Goal: Book appointment/travel/reservation

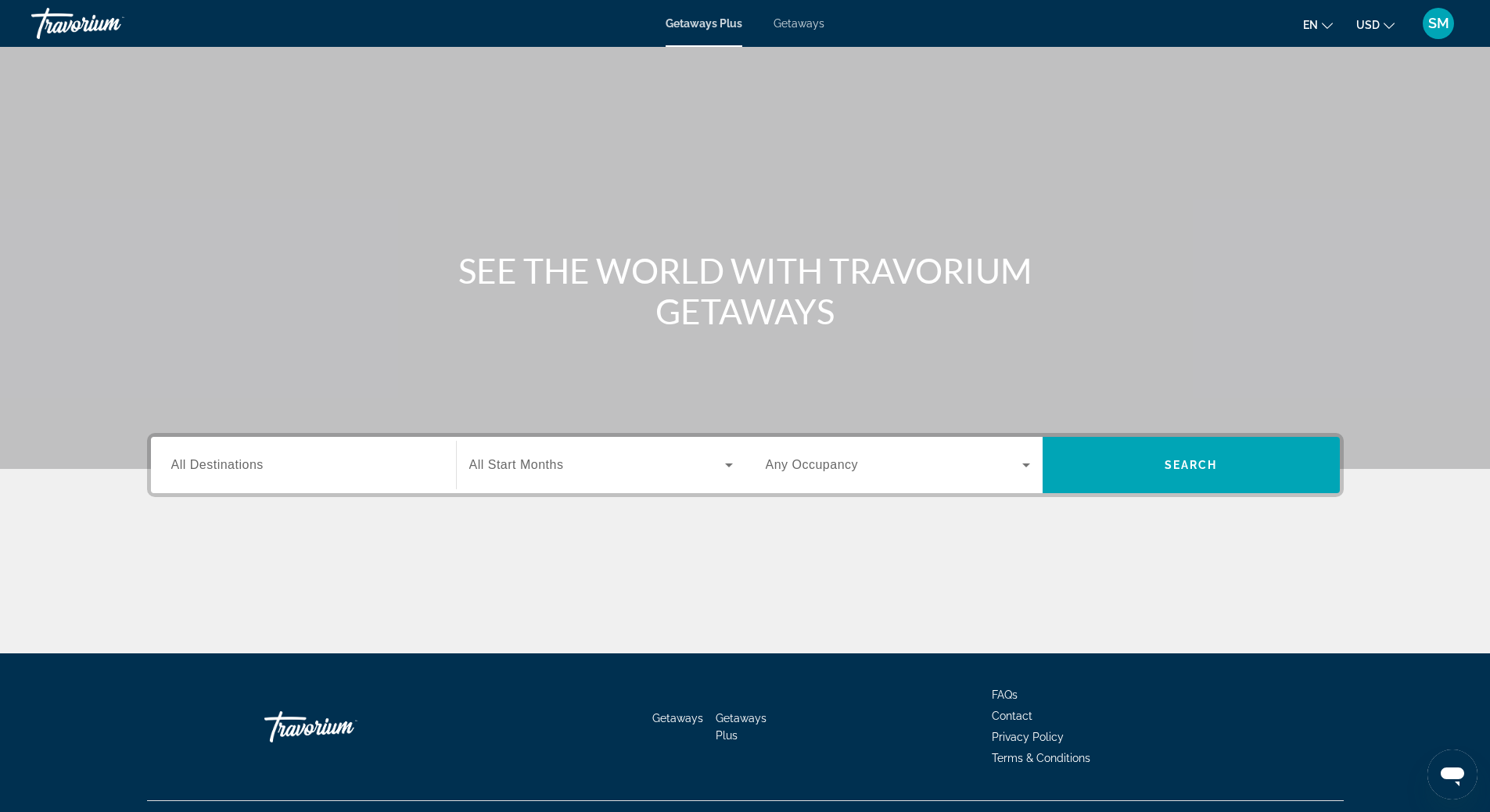
click at [799, 20] on span "Getaways" at bounding box center [799, 23] width 51 height 13
click at [267, 468] on input "Destination All Destinations" at bounding box center [303, 465] width 265 height 19
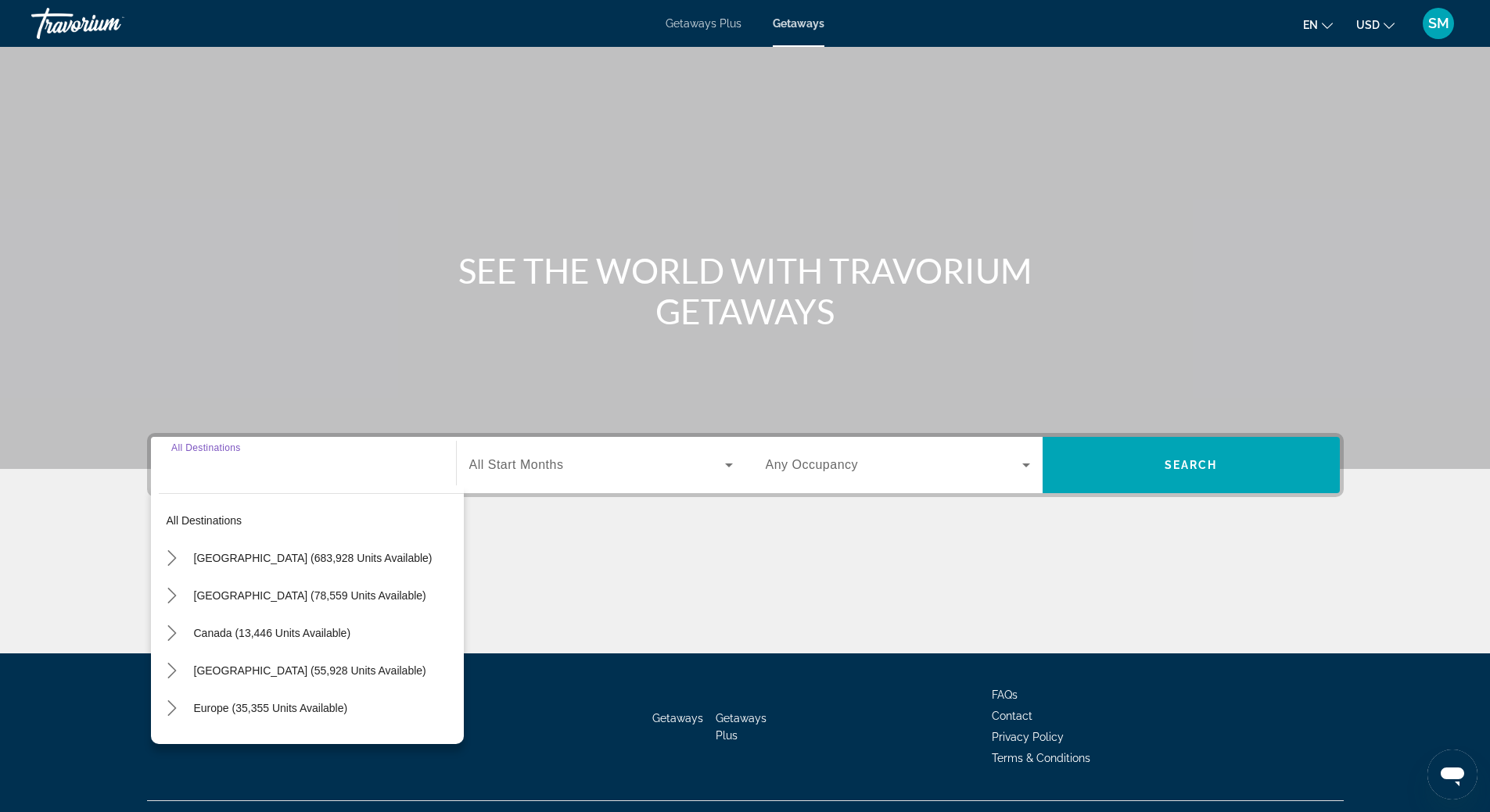
scroll to position [33, 0]
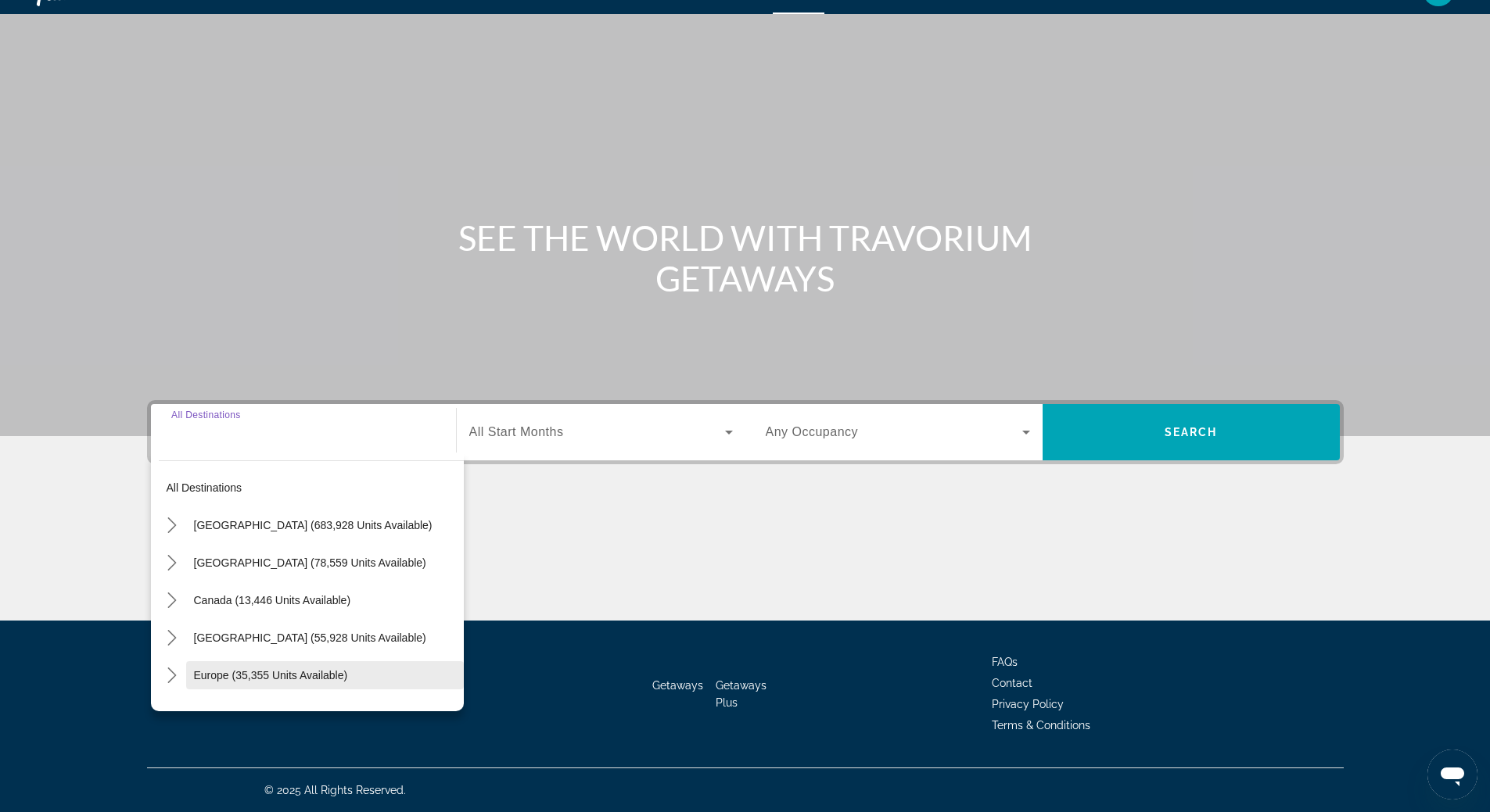
click at [251, 666] on span "Select destination: Europe (35,355 units available)" at bounding box center [325, 676] width 278 height 38
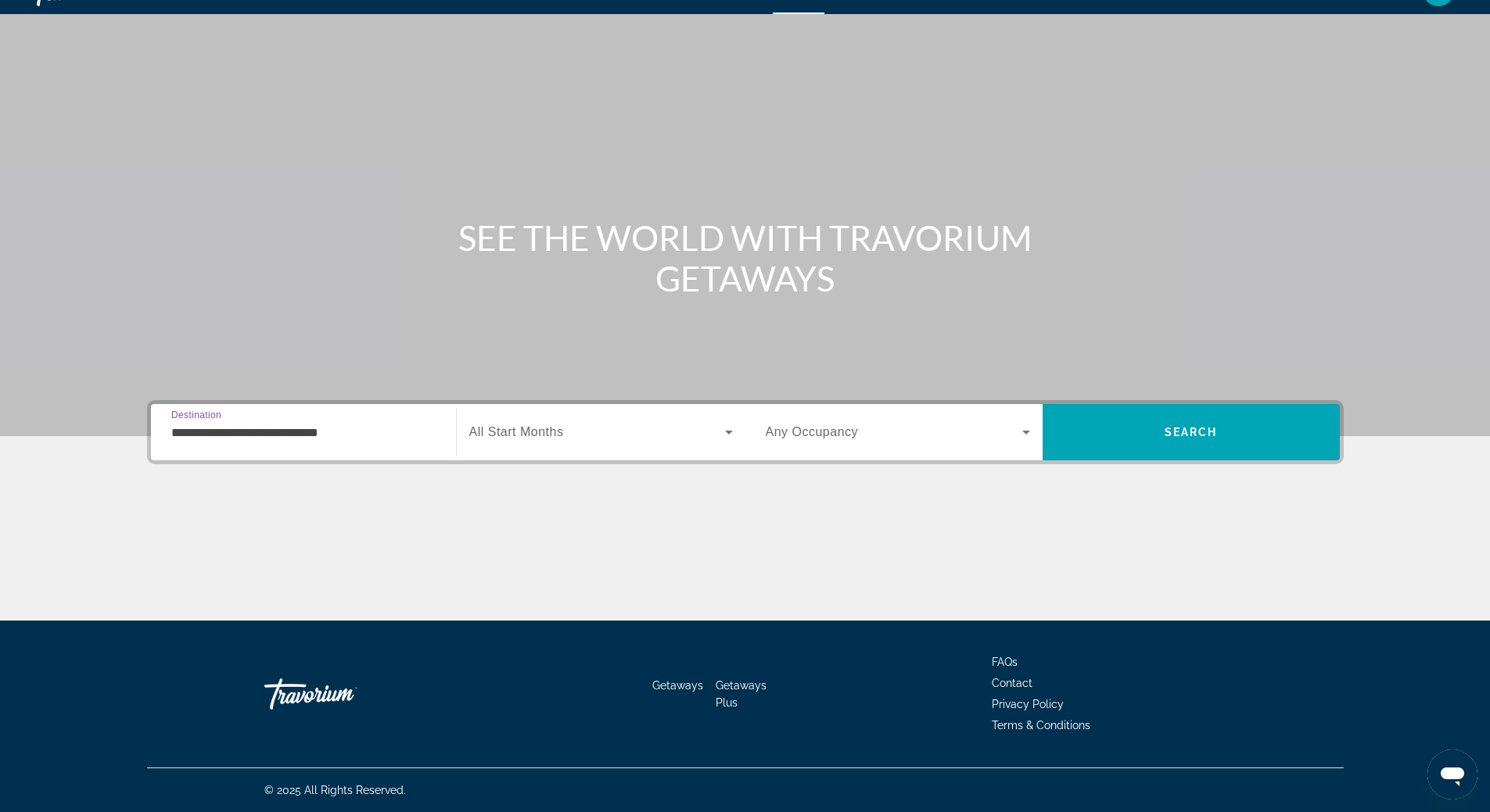
click at [376, 433] on input "**********" at bounding box center [303, 433] width 265 height 19
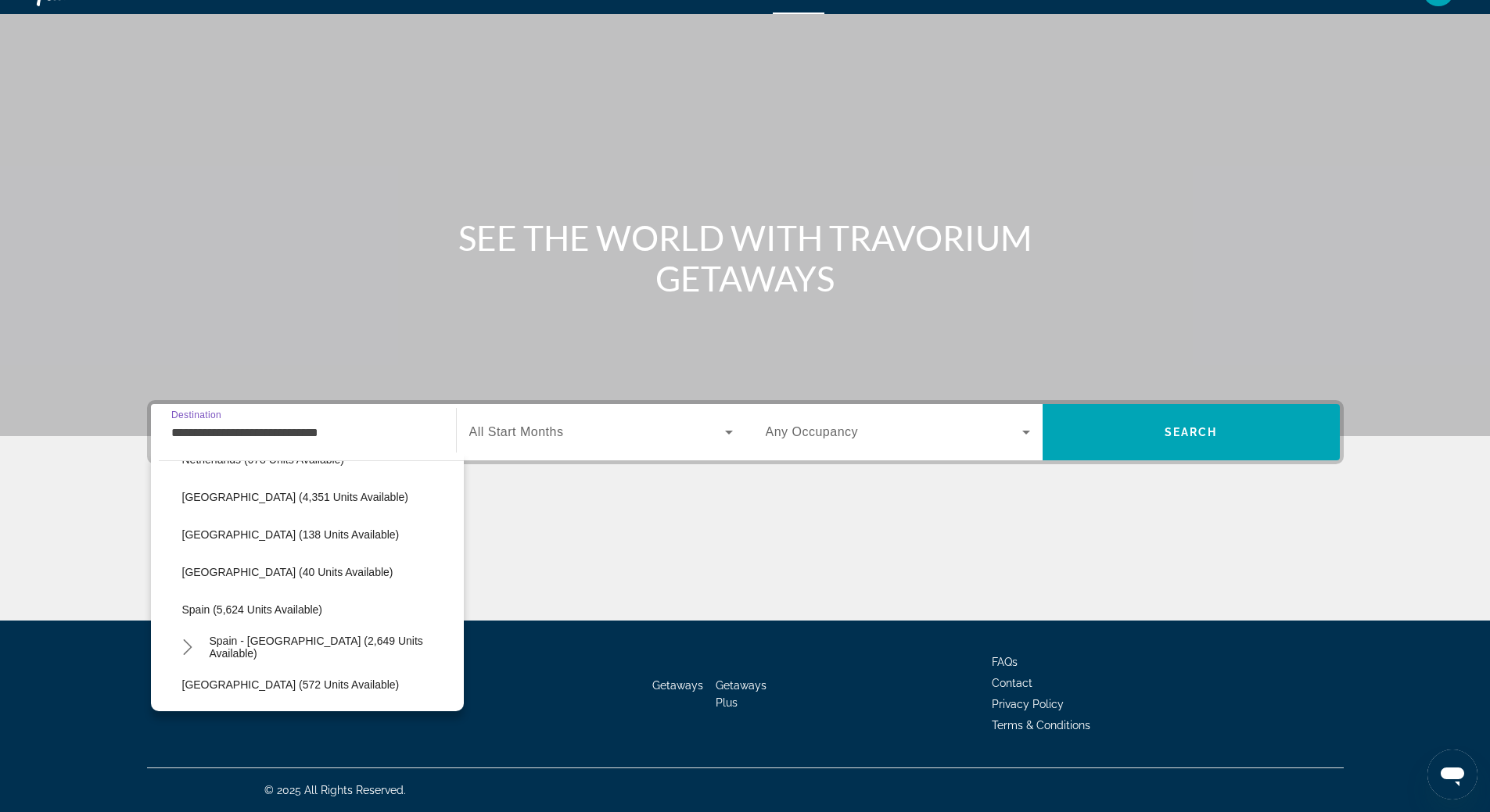
scroll to position [782, 0]
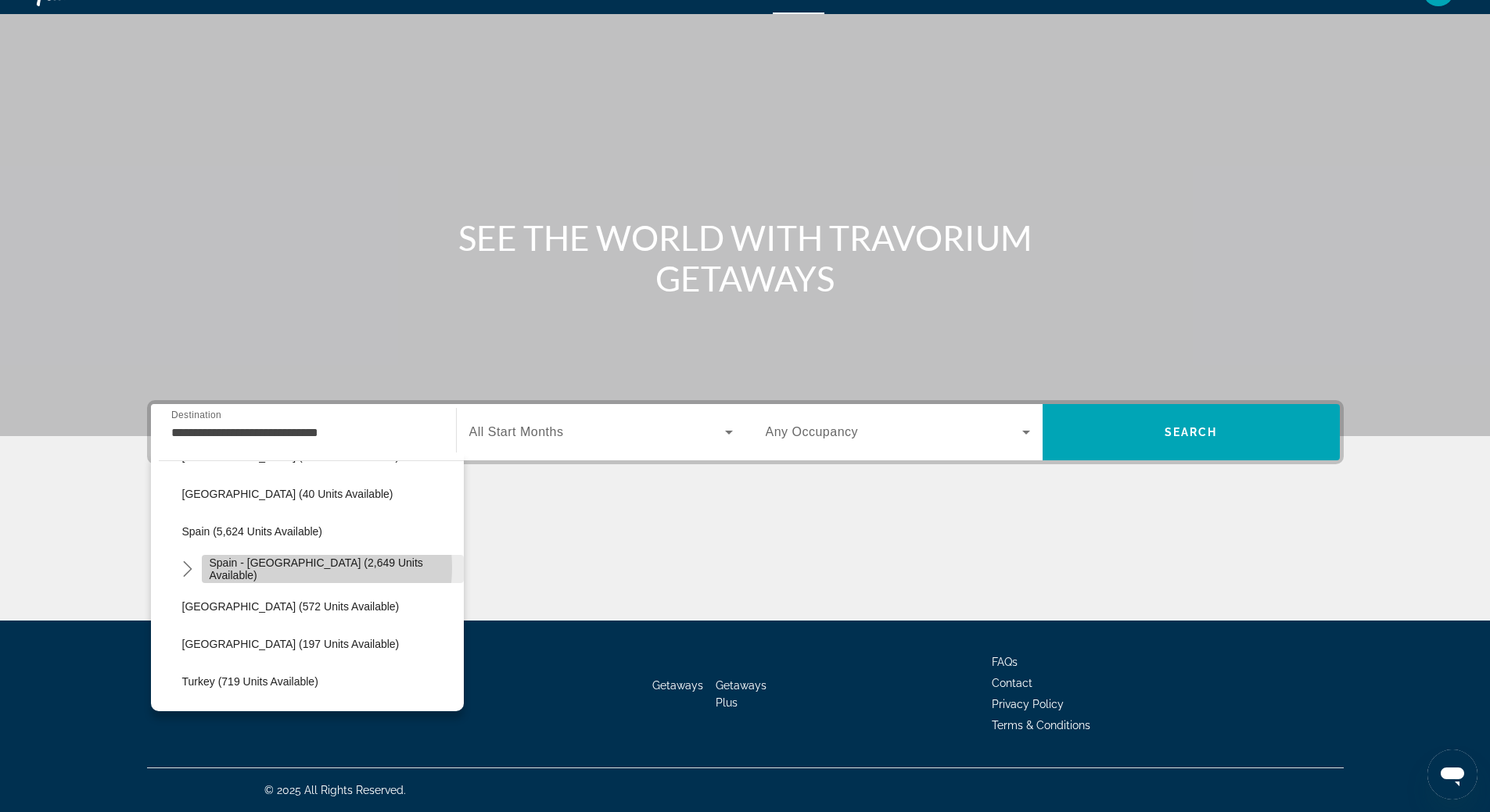
click at [292, 568] on span "Spain - [GEOGRAPHIC_DATA] (2,649 units available)" at bounding box center [332, 568] width 246 height 25
type input "**********"
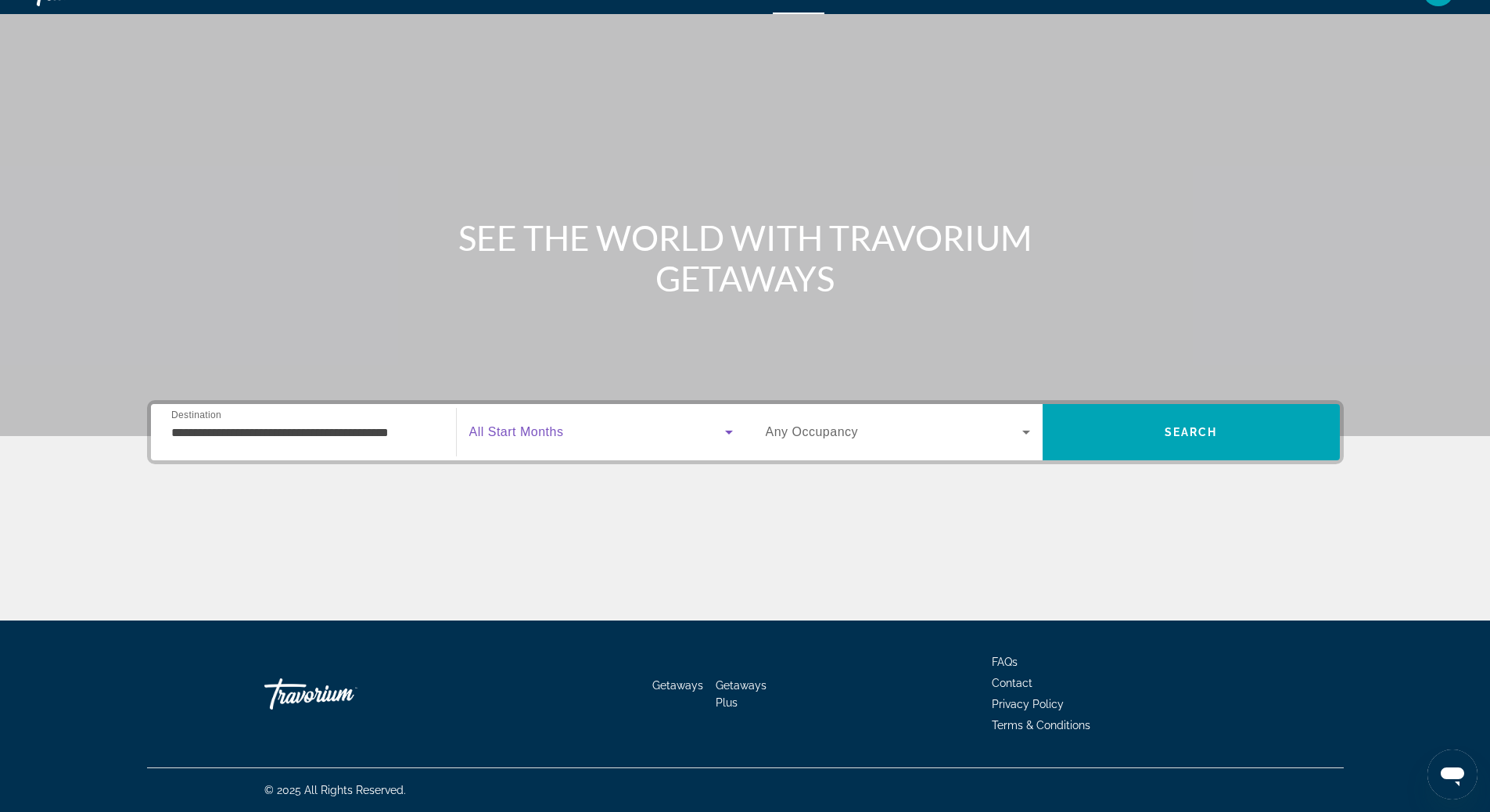
click at [727, 436] on icon "Search widget" at bounding box center [728, 432] width 19 height 19
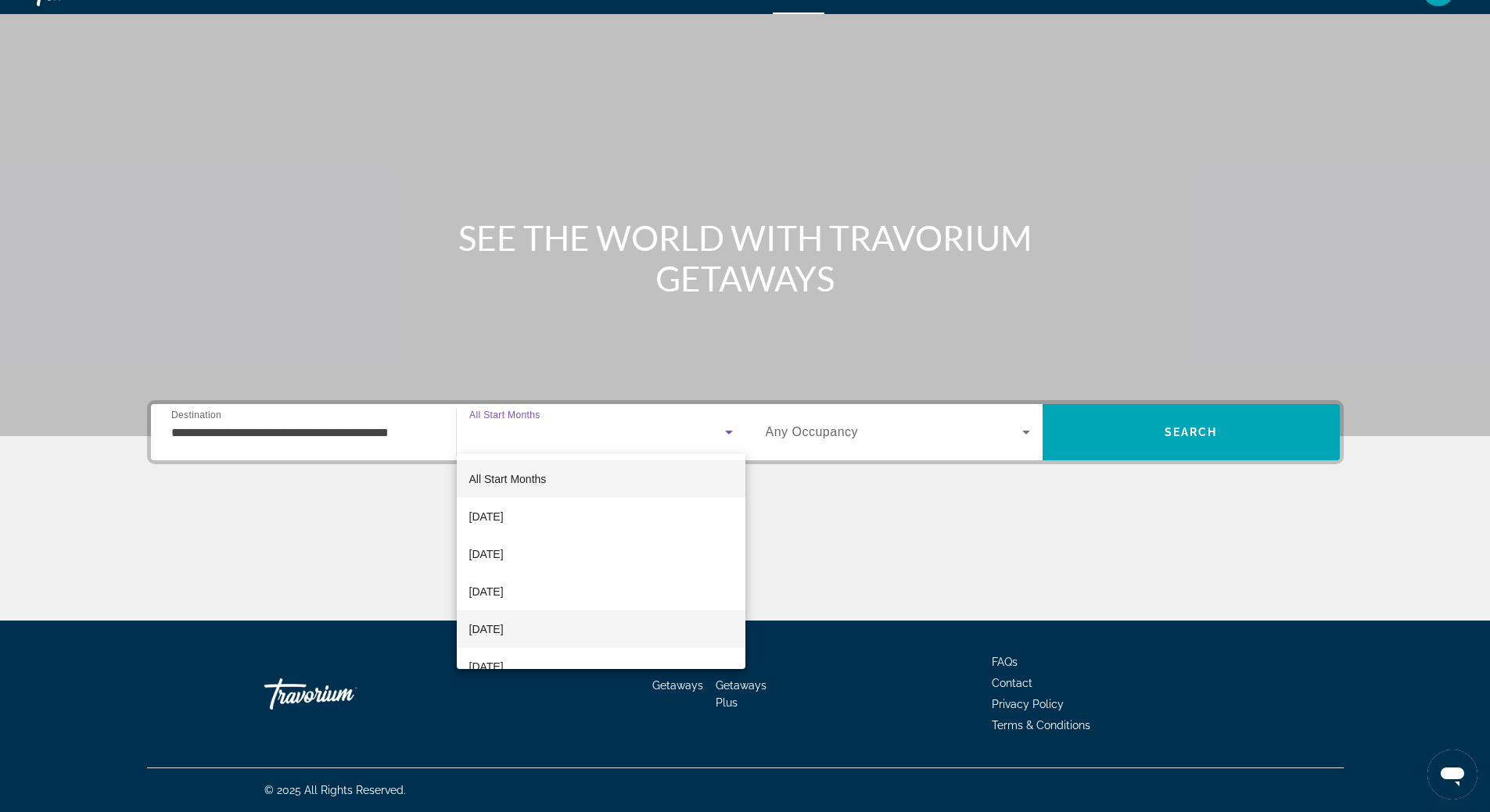
click at [620, 615] on mat-option "[DATE]" at bounding box center [601, 629] width 289 height 38
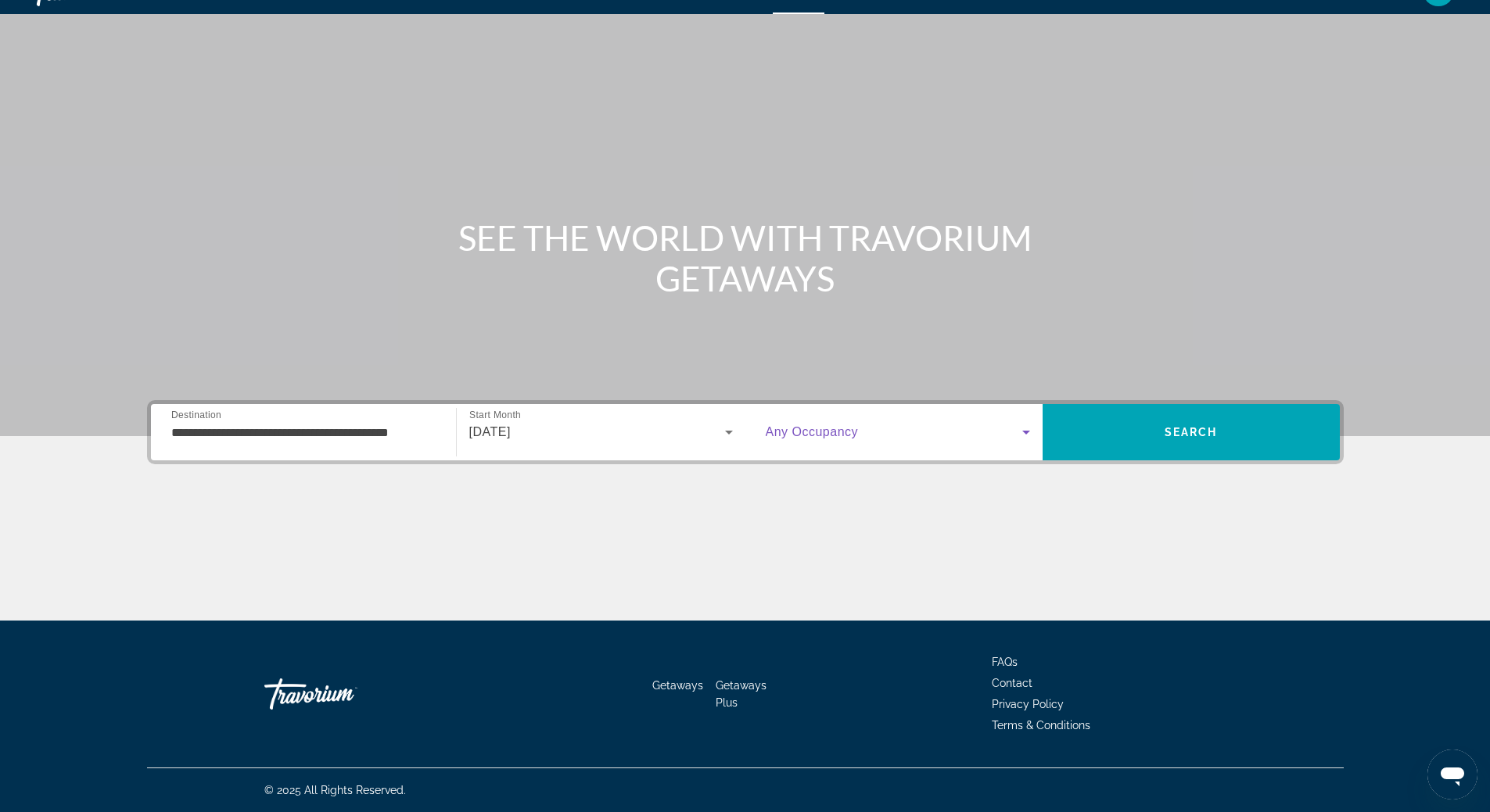
click at [1026, 431] on icon "Search widget" at bounding box center [1026, 432] width 8 height 4
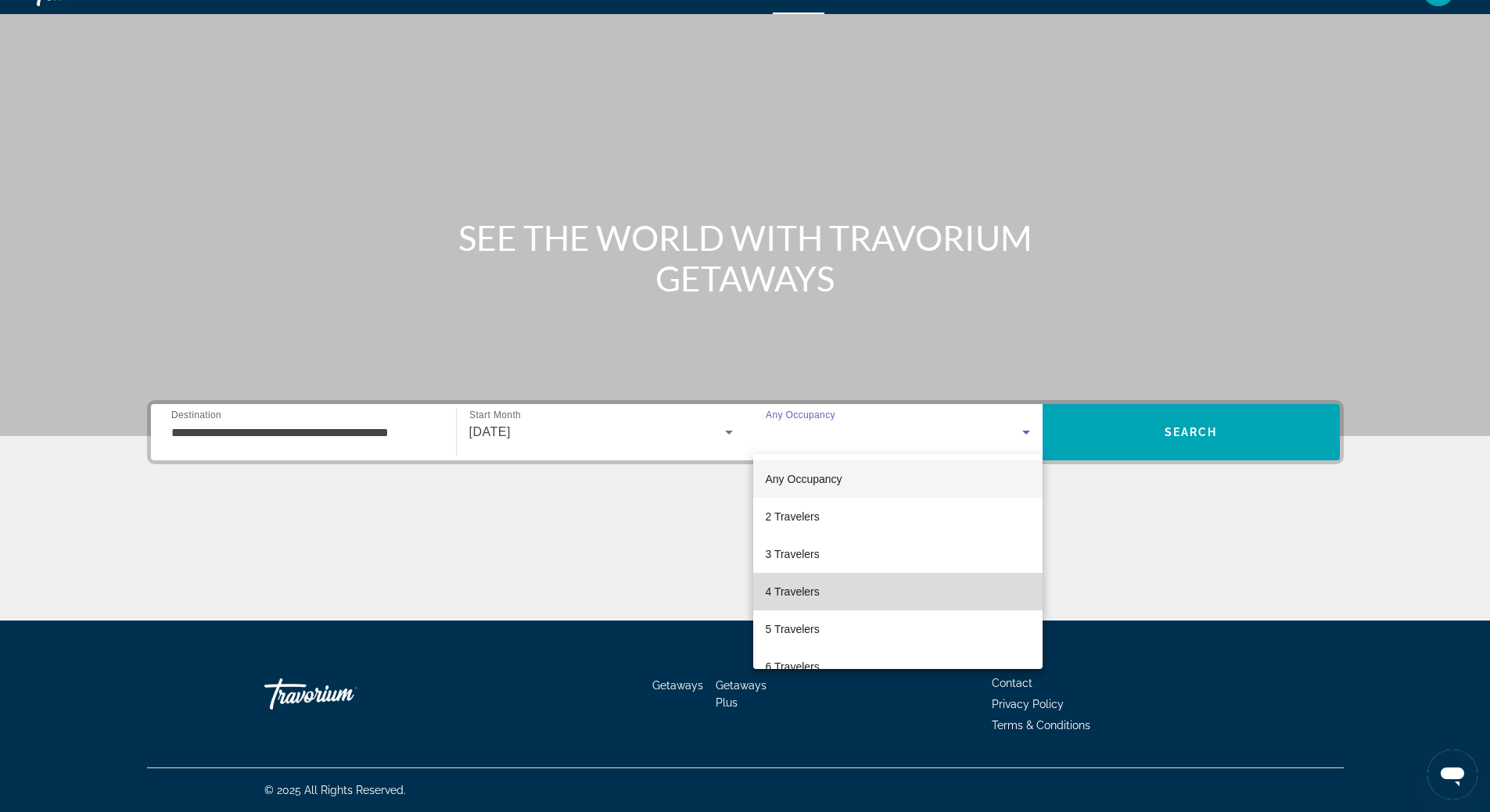
click at [904, 580] on mat-option "4 Travelers" at bounding box center [898, 592] width 290 height 38
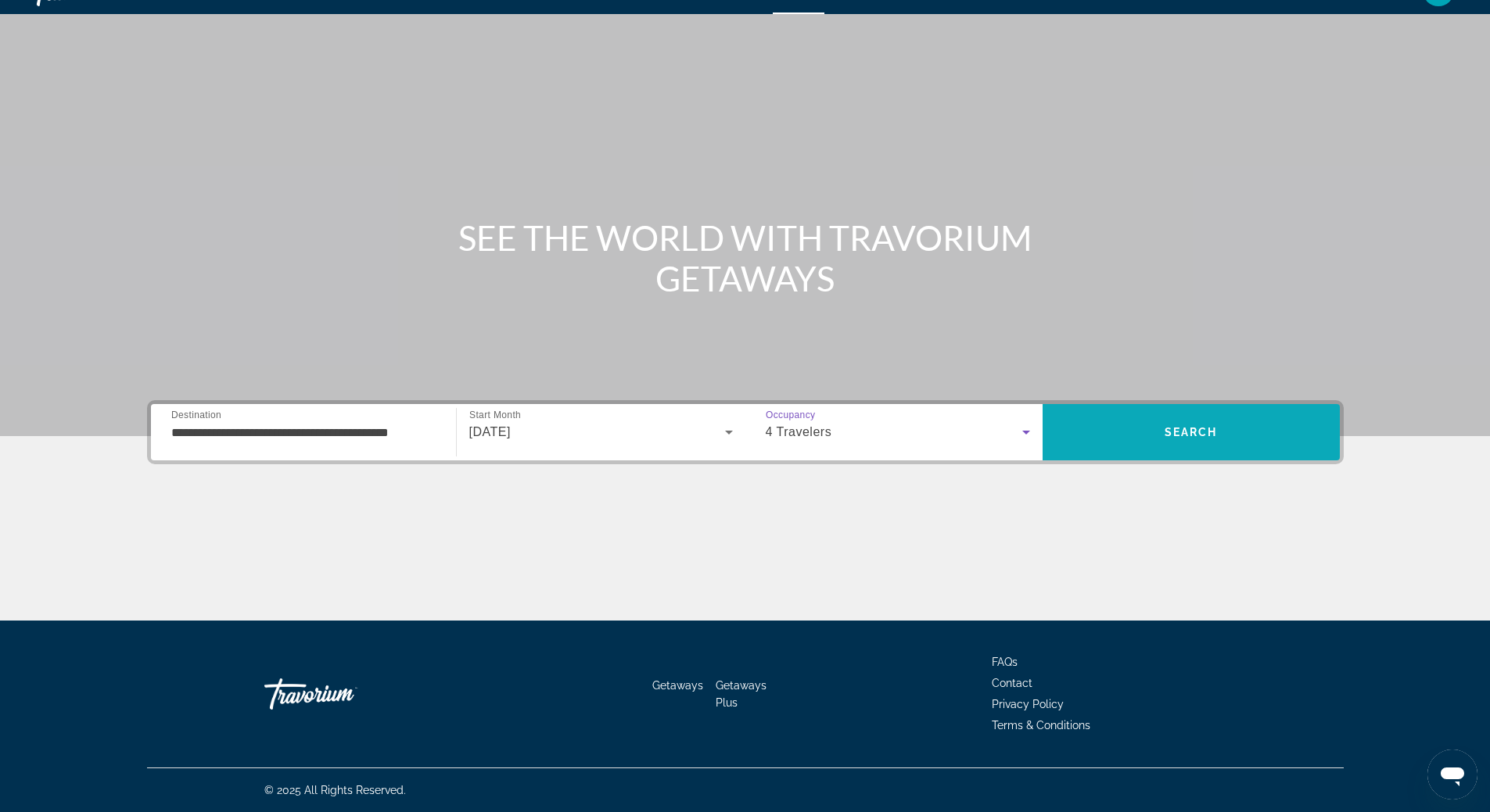
click at [1182, 431] on span "Search" at bounding box center [1192, 432] width 53 height 13
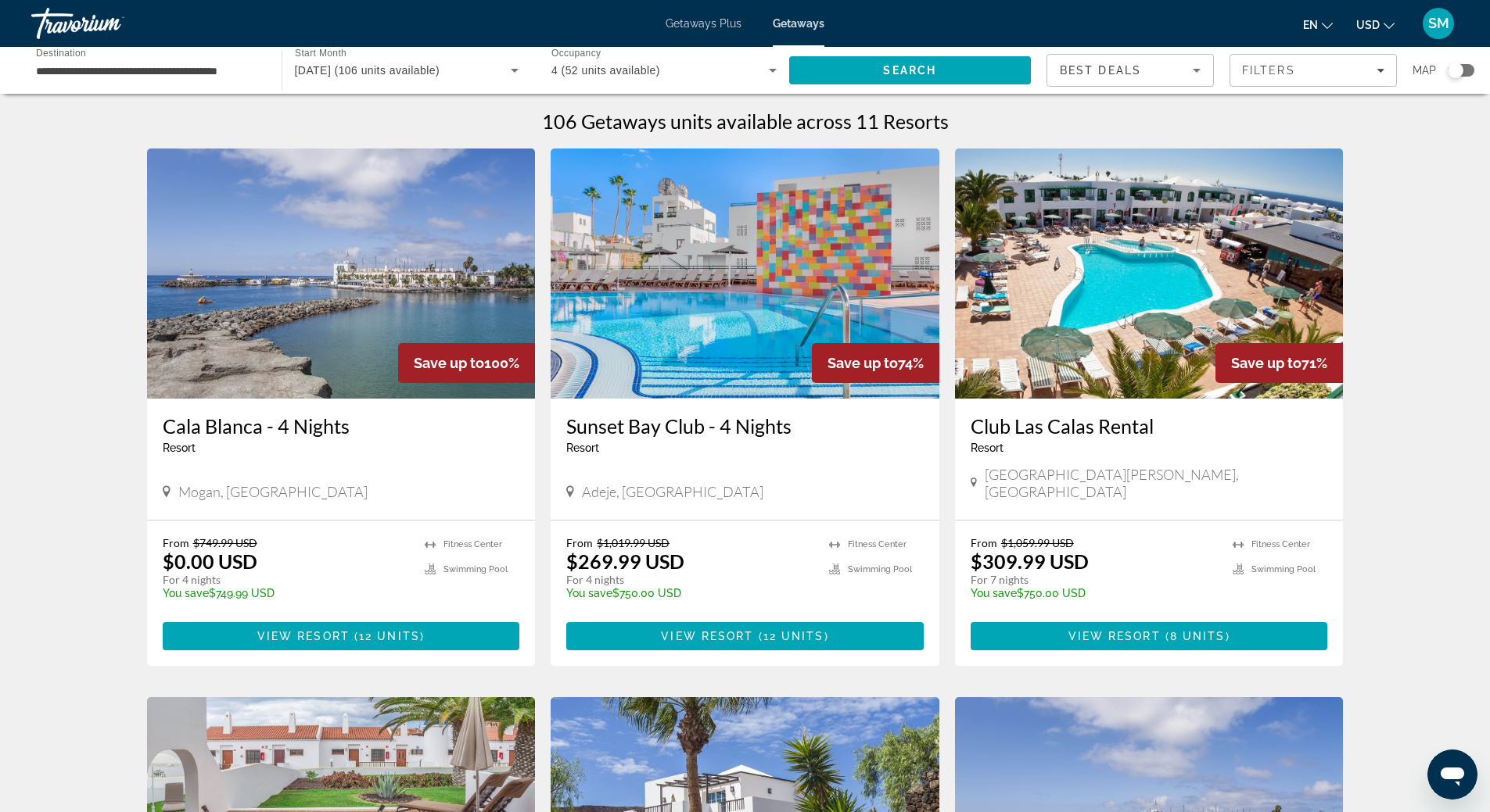
click at [768, 291] on img "Main content" at bounding box center [745, 273] width 389 height 250
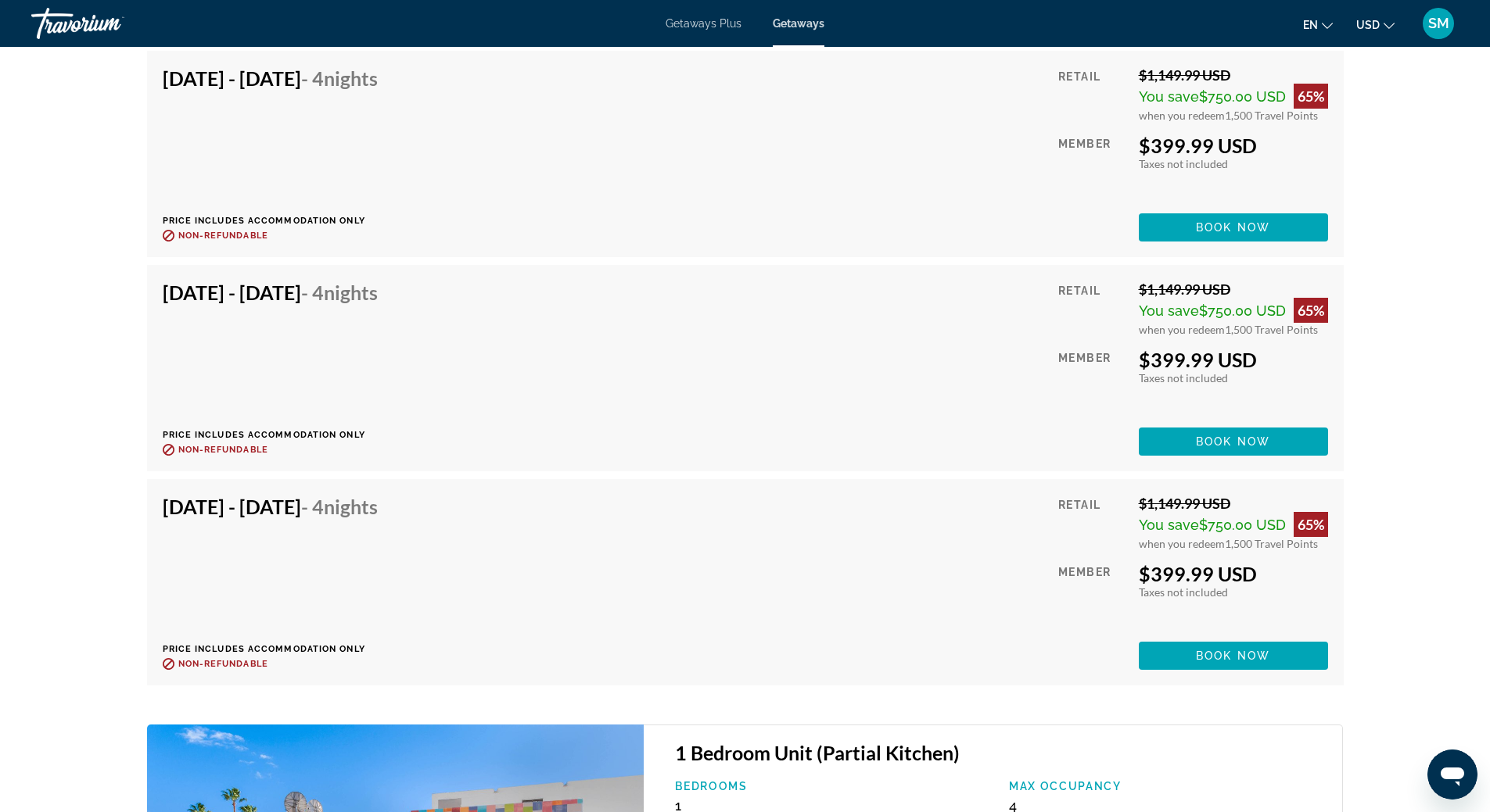
scroll to position [3178, 0]
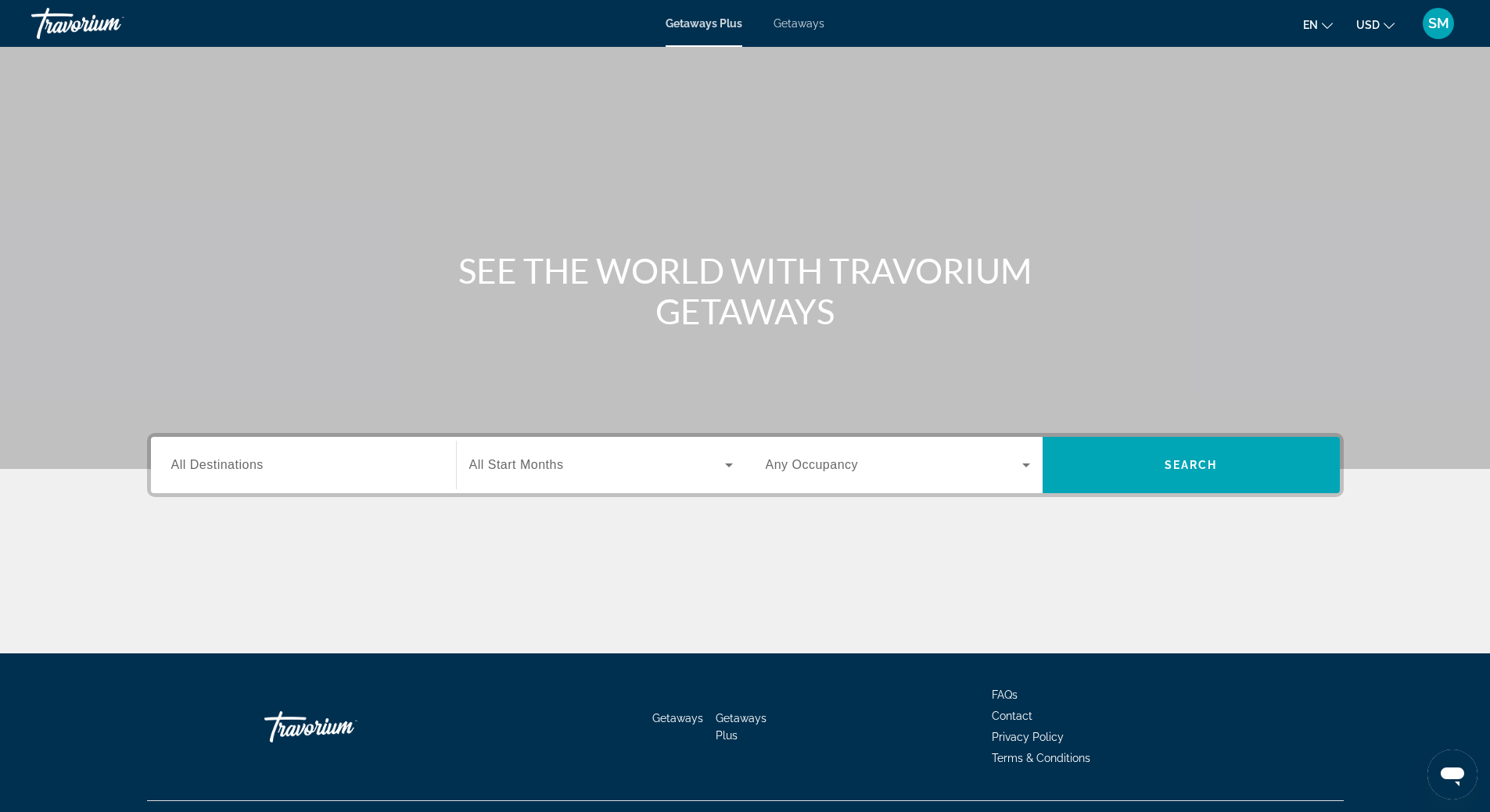
click at [796, 27] on span "Getaways" at bounding box center [799, 23] width 51 height 13
click at [223, 459] on span "All Destinations" at bounding box center [217, 464] width 92 height 13
click at [223, 459] on input "Destination All Destinations" at bounding box center [303, 465] width 265 height 19
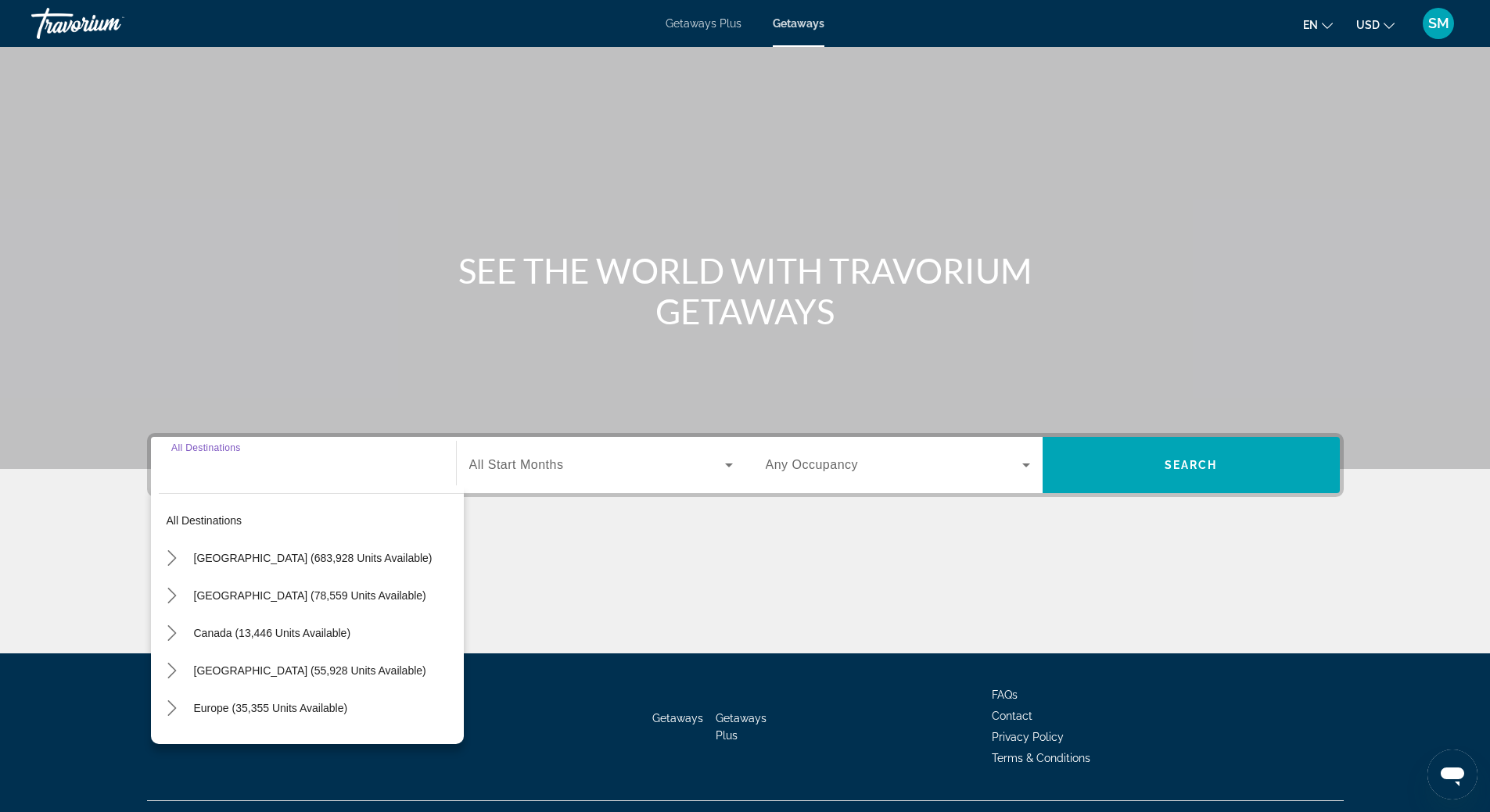
scroll to position [33, 0]
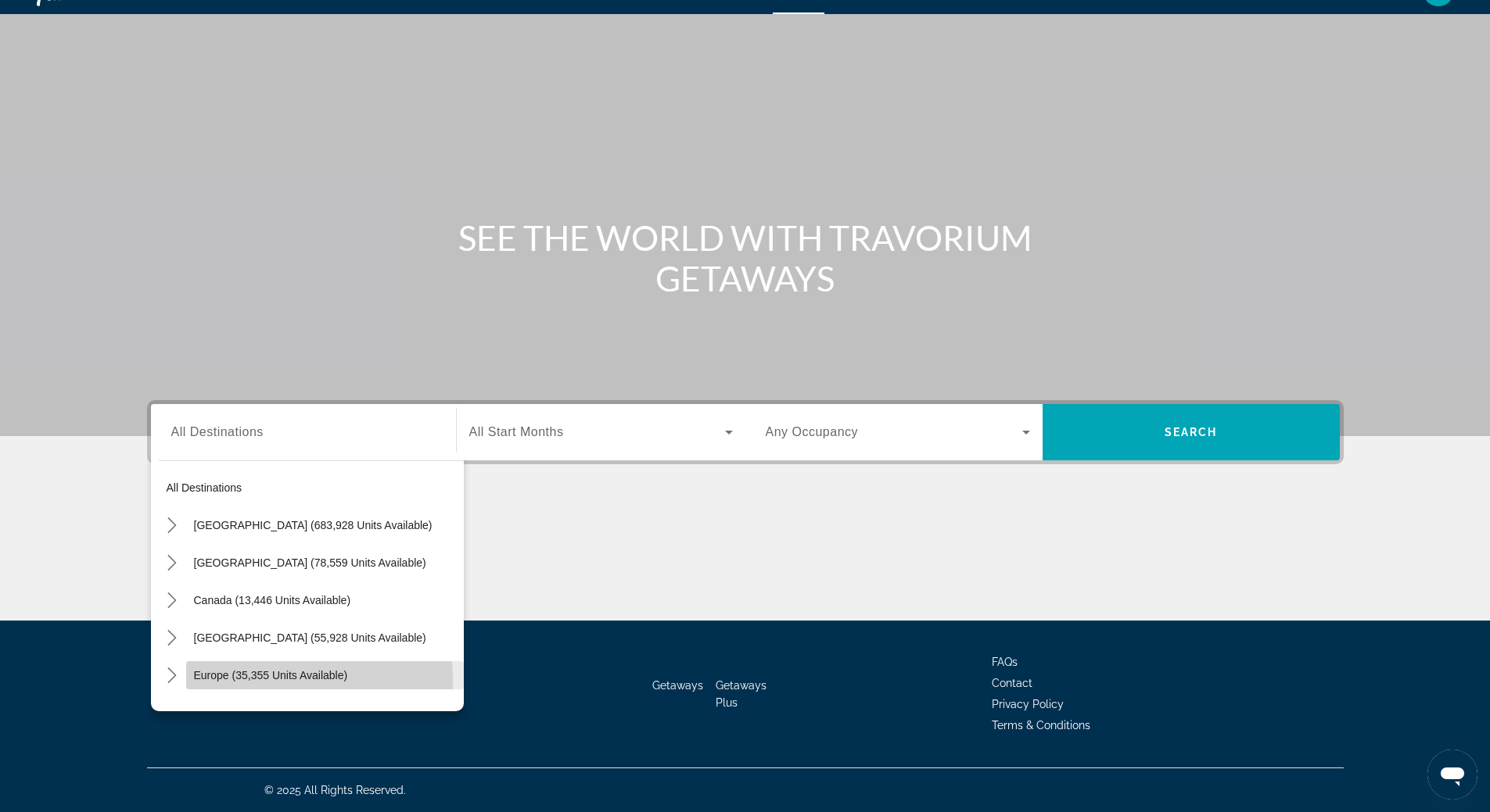
click at [231, 681] on span "Europe (35,355 units available)" at bounding box center [270, 676] width 154 height 13
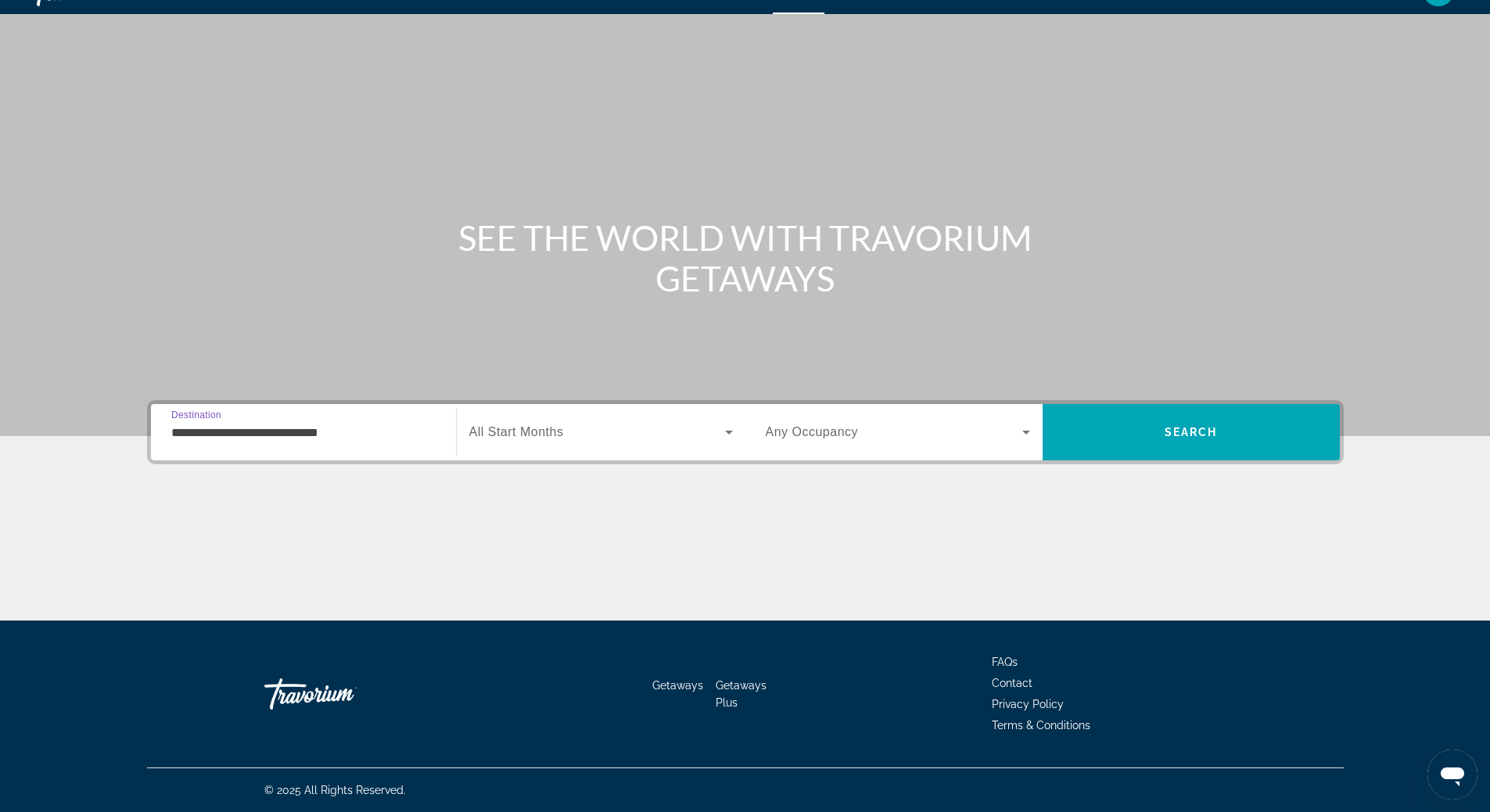
click at [277, 438] on input "**********" at bounding box center [303, 433] width 265 height 19
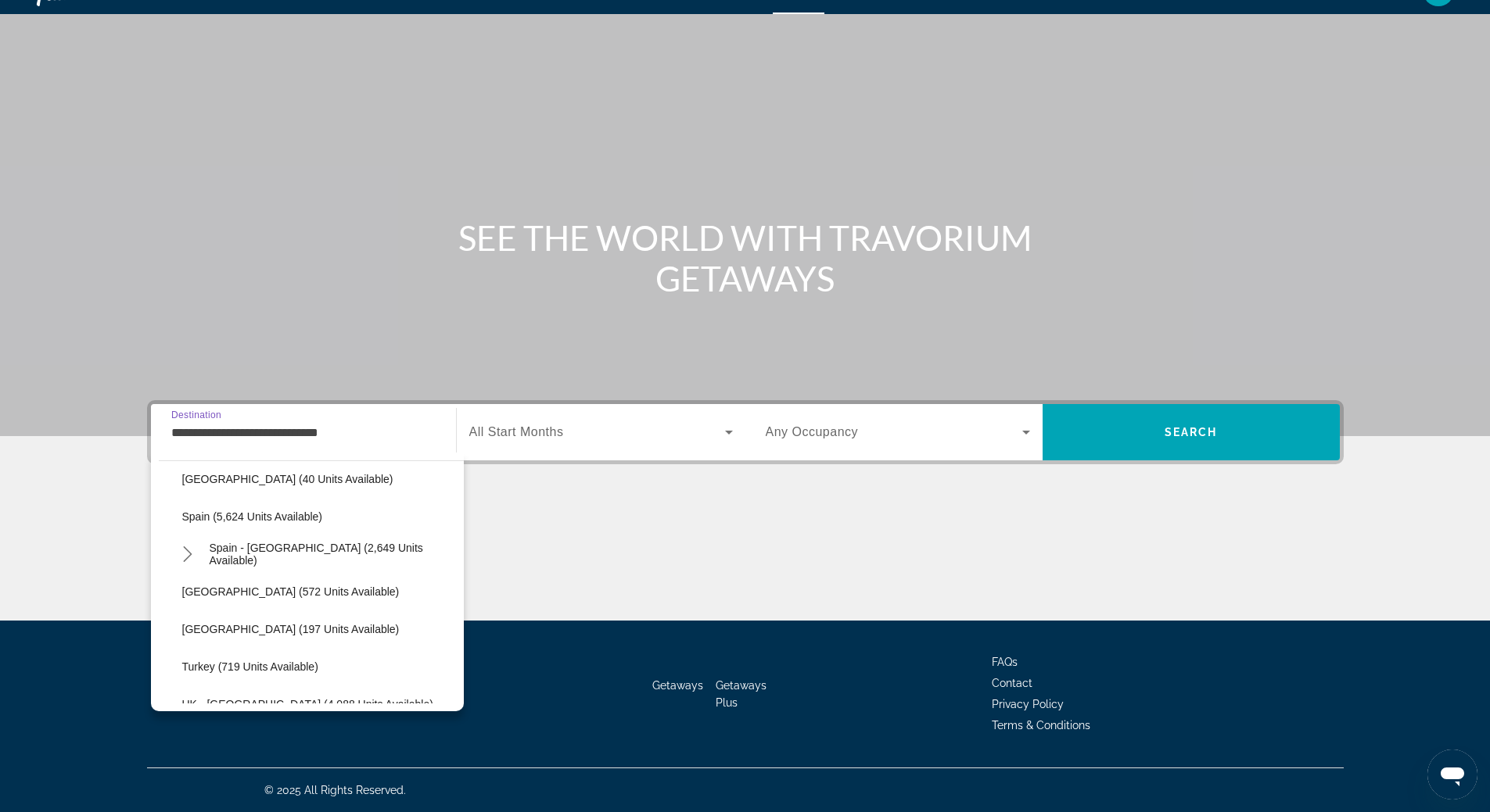
scroll to position [875, 0]
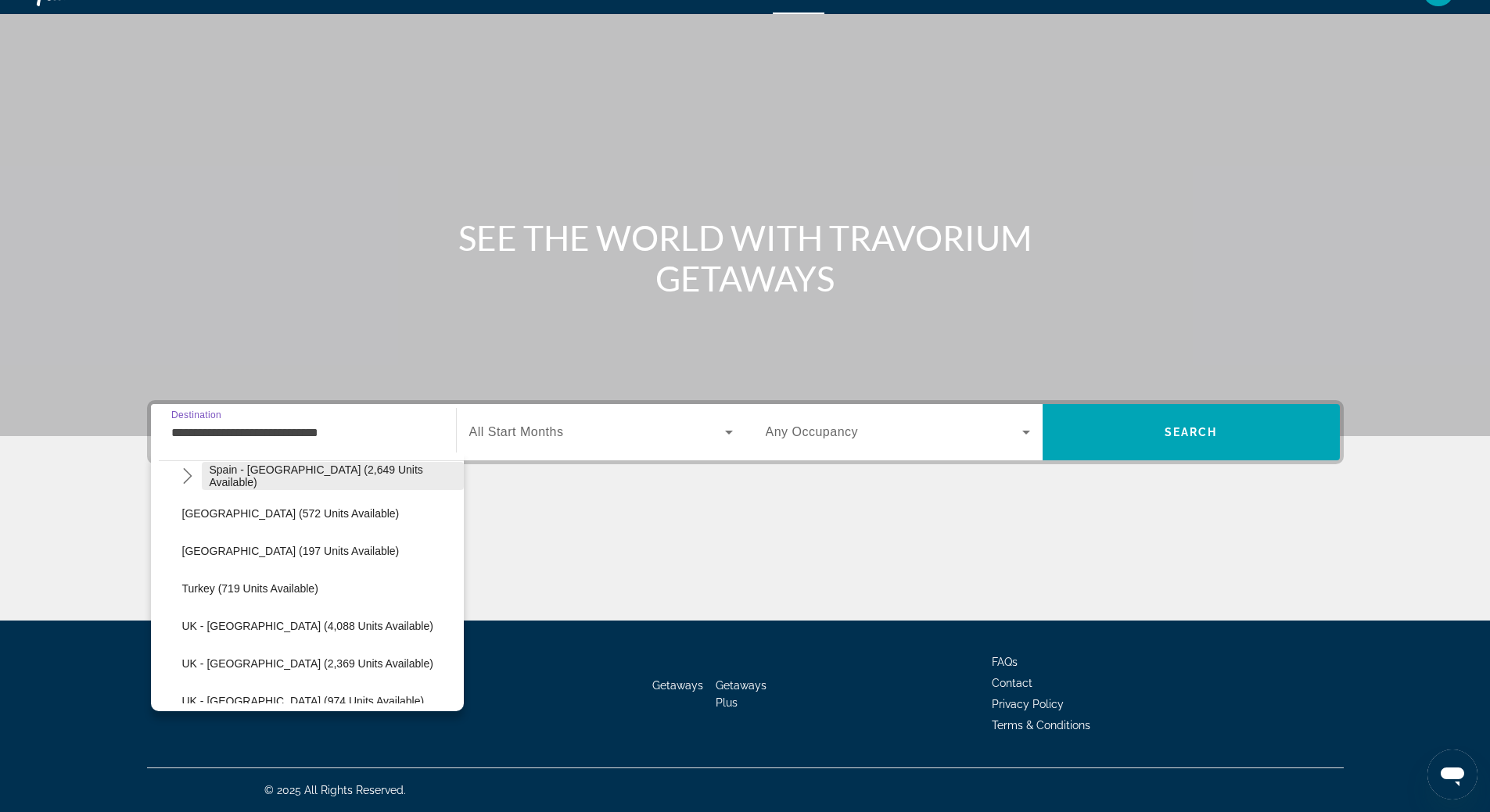
click at [298, 477] on span "Spain - [GEOGRAPHIC_DATA] (2,649 units available)" at bounding box center [332, 476] width 246 height 25
type input "**********"
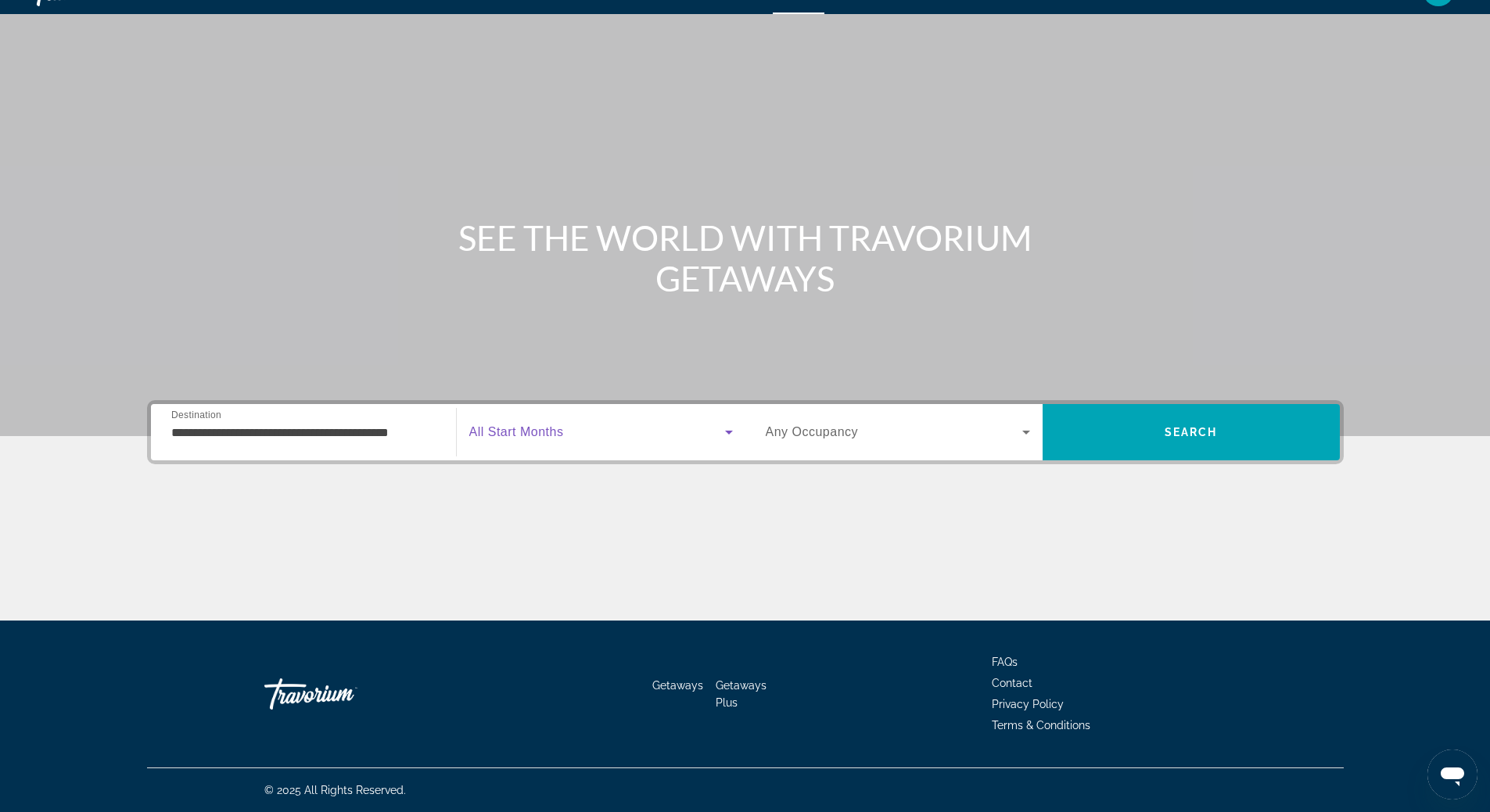
click at [614, 434] on span "Search widget" at bounding box center [597, 432] width 256 height 19
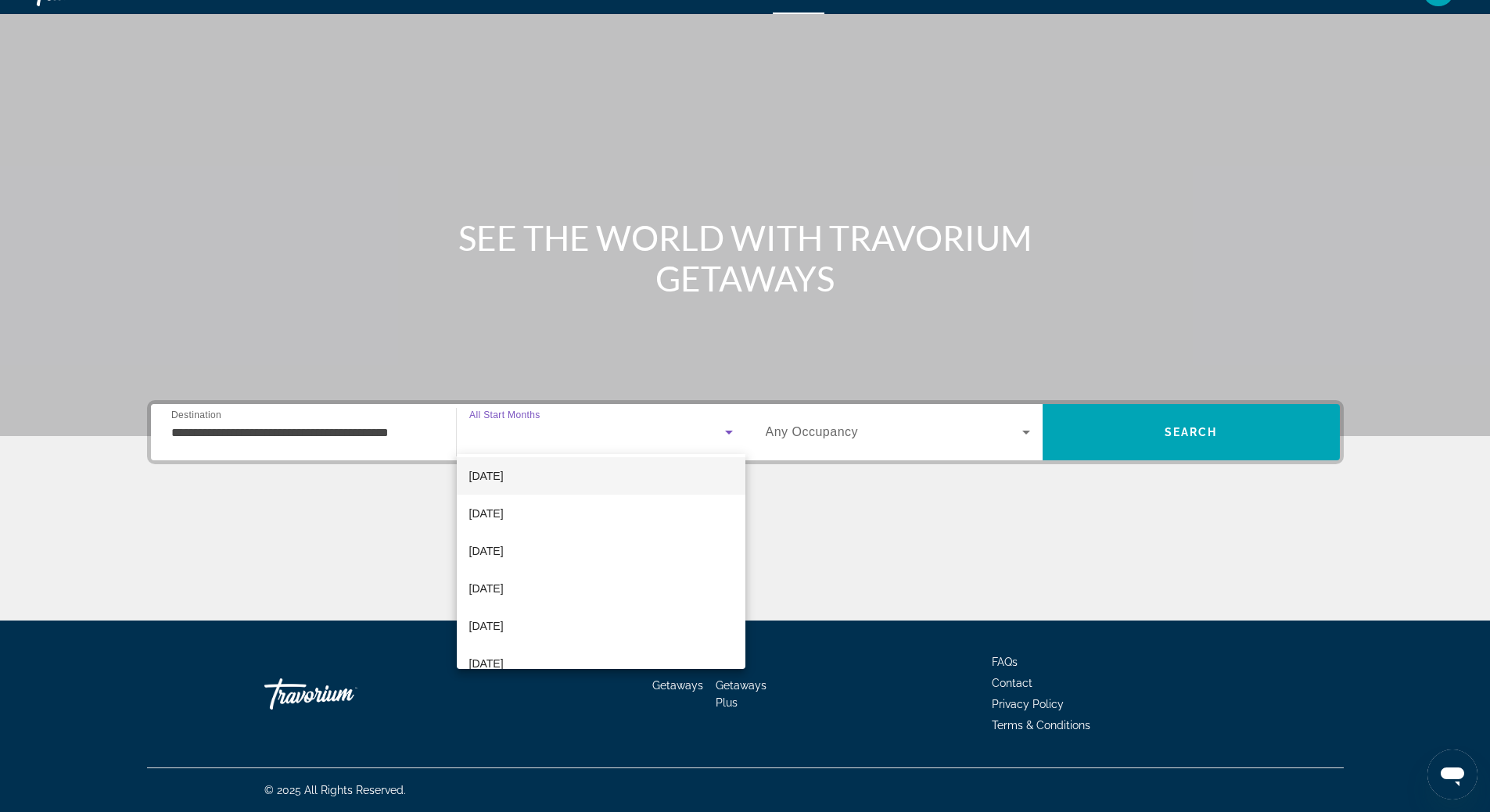
scroll to position [235, 0]
click at [572, 502] on mat-option "[DATE]" at bounding box center [601, 507] width 289 height 38
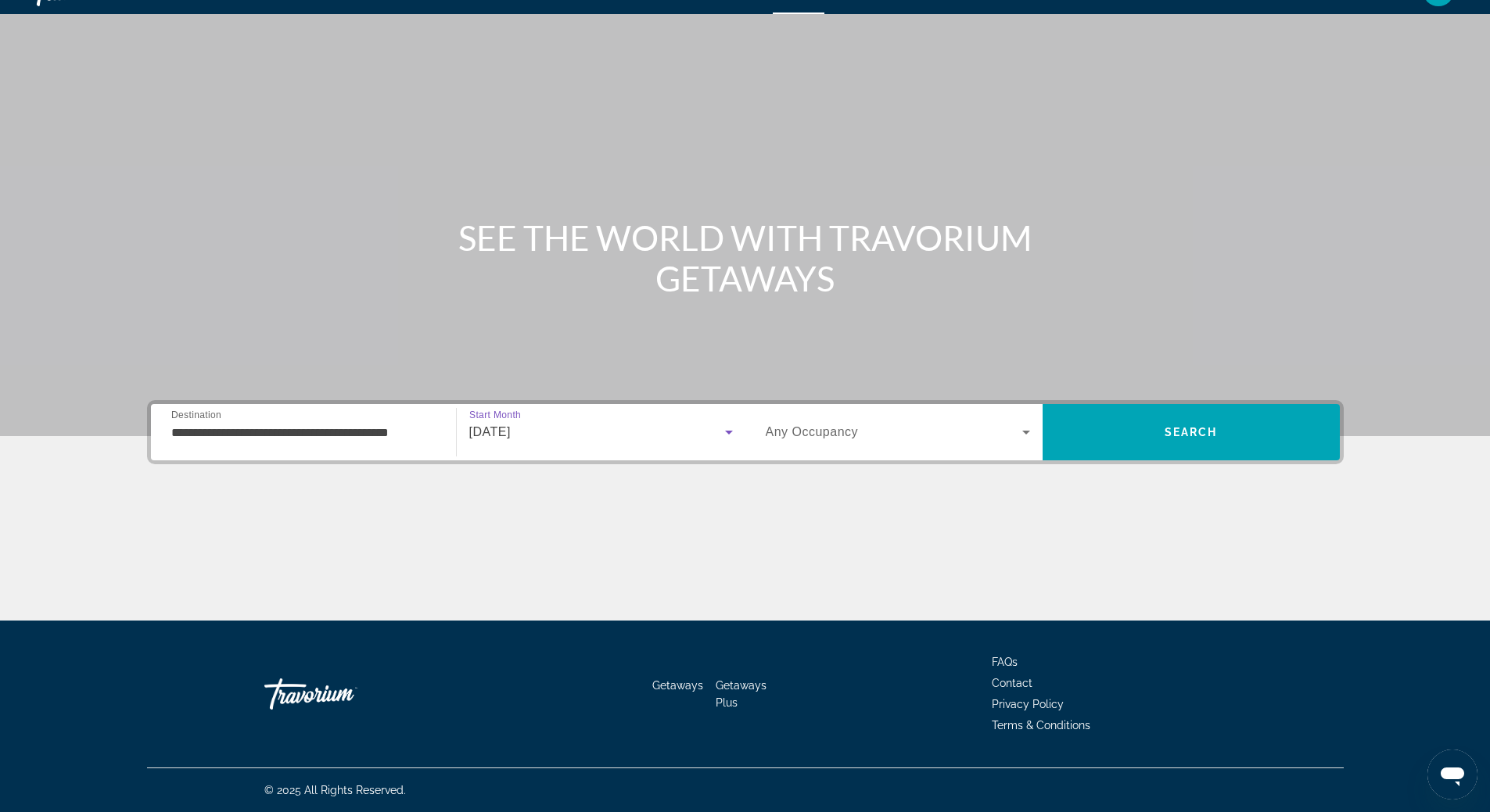
click at [1028, 431] on icon "Search widget" at bounding box center [1026, 432] width 8 height 4
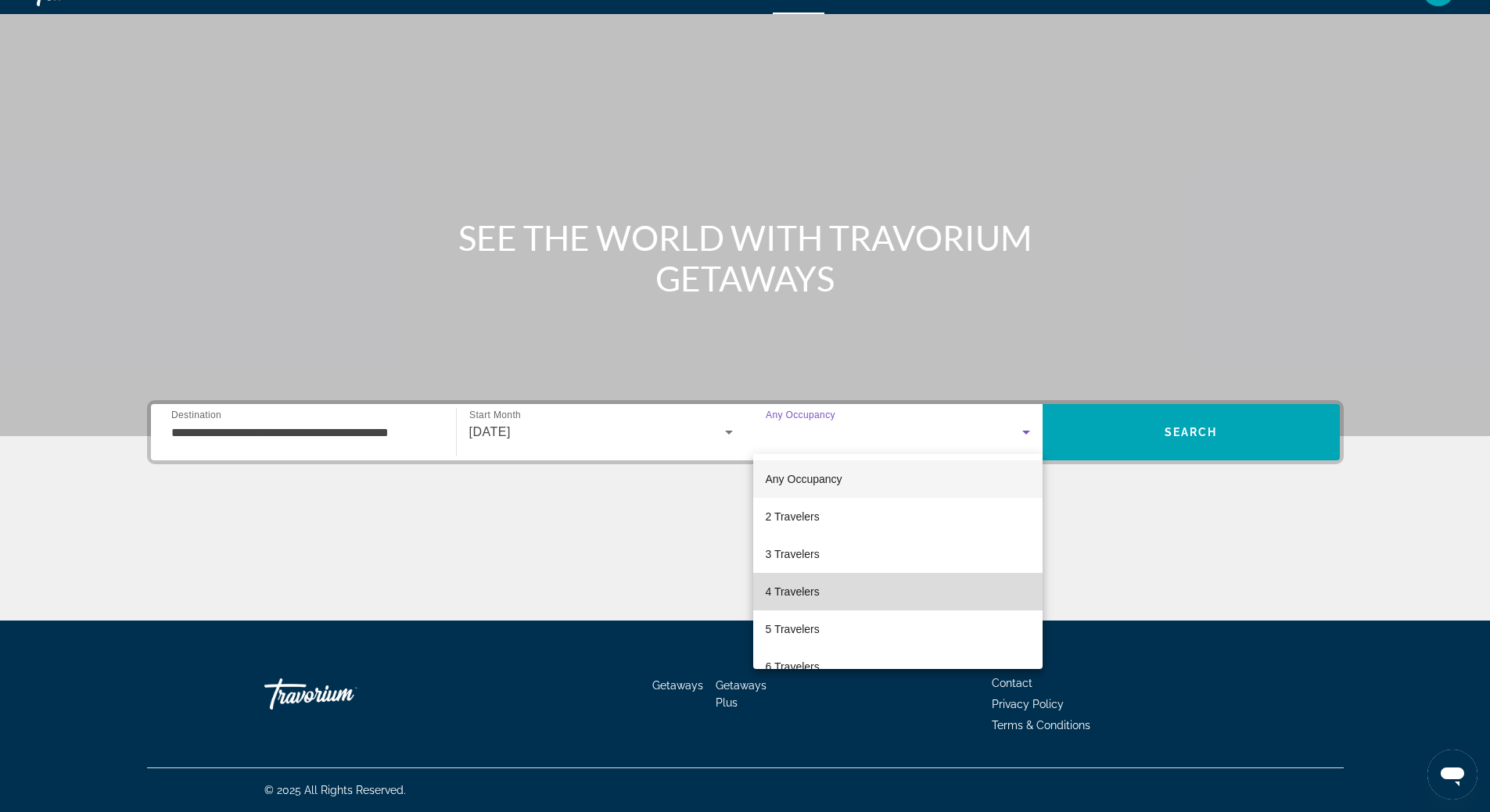
click at [948, 602] on mat-option "4 Travelers" at bounding box center [898, 592] width 290 height 38
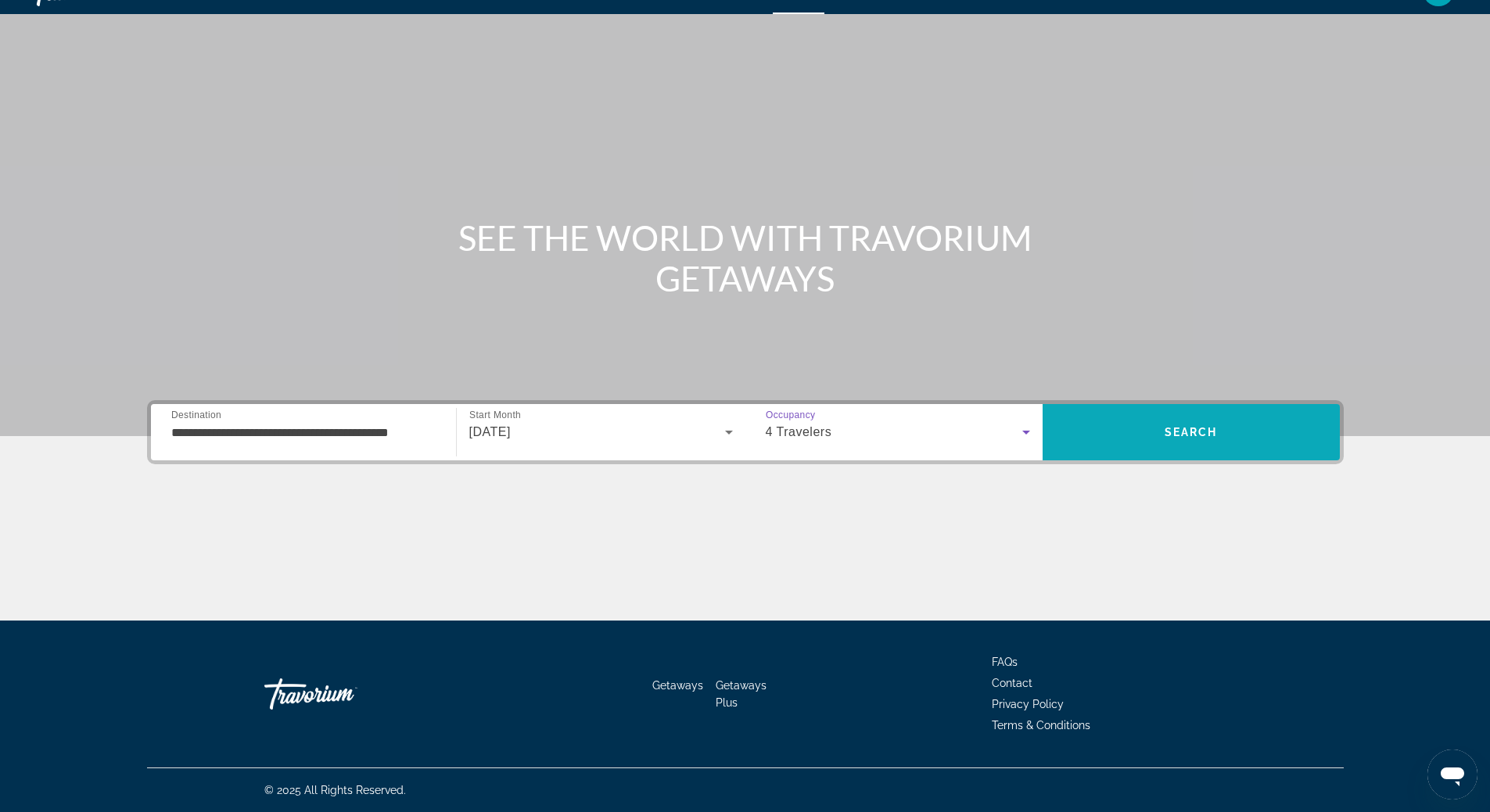
click at [1179, 421] on span "Search" at bounding box center [1192, 432] width 297 height 38
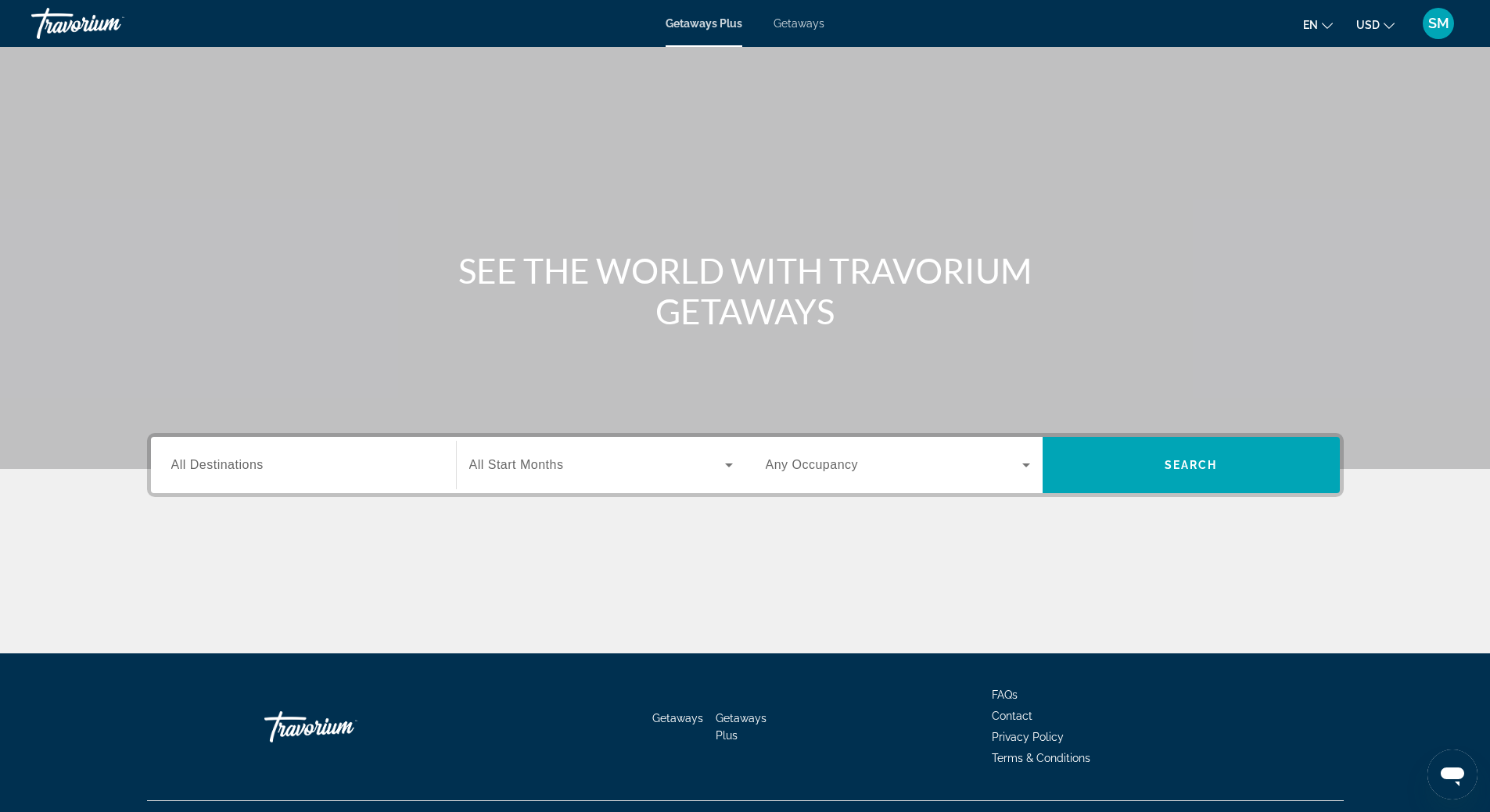
click at [803, 28] on span "Getaways" at bounding box center [799, 23] width 51 height 13
click at [235, 461] on span "All Destinations" at bounding box center [217, 464] width 92 height 13
click at [235, 461] on input "Destination All Destinations" at bounding box center [303, 465] width 265 height 19
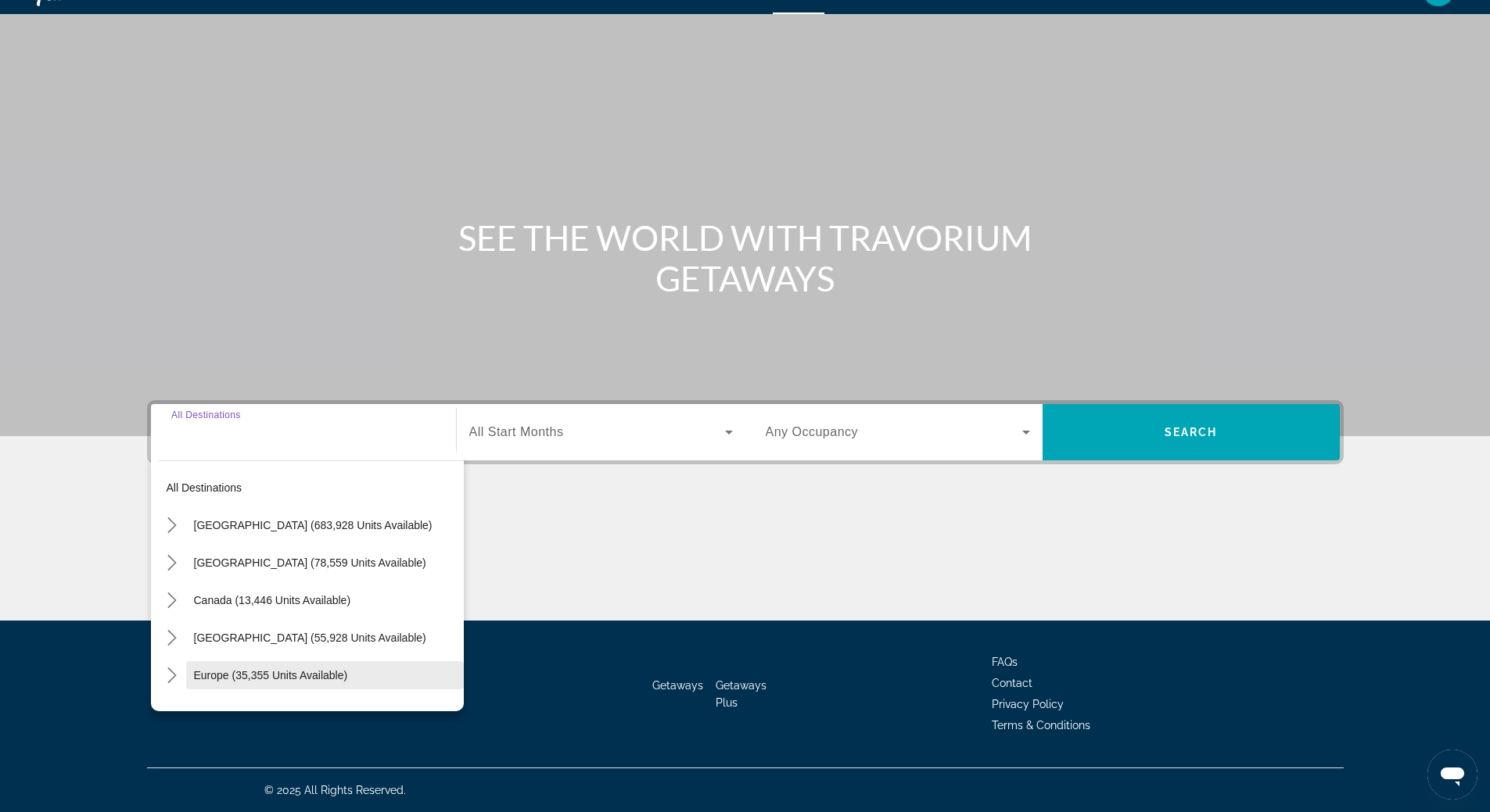
click at [228, 678] on span "Europe (35,355 units available)" at bounding box center [270, 676] width 154 height 13
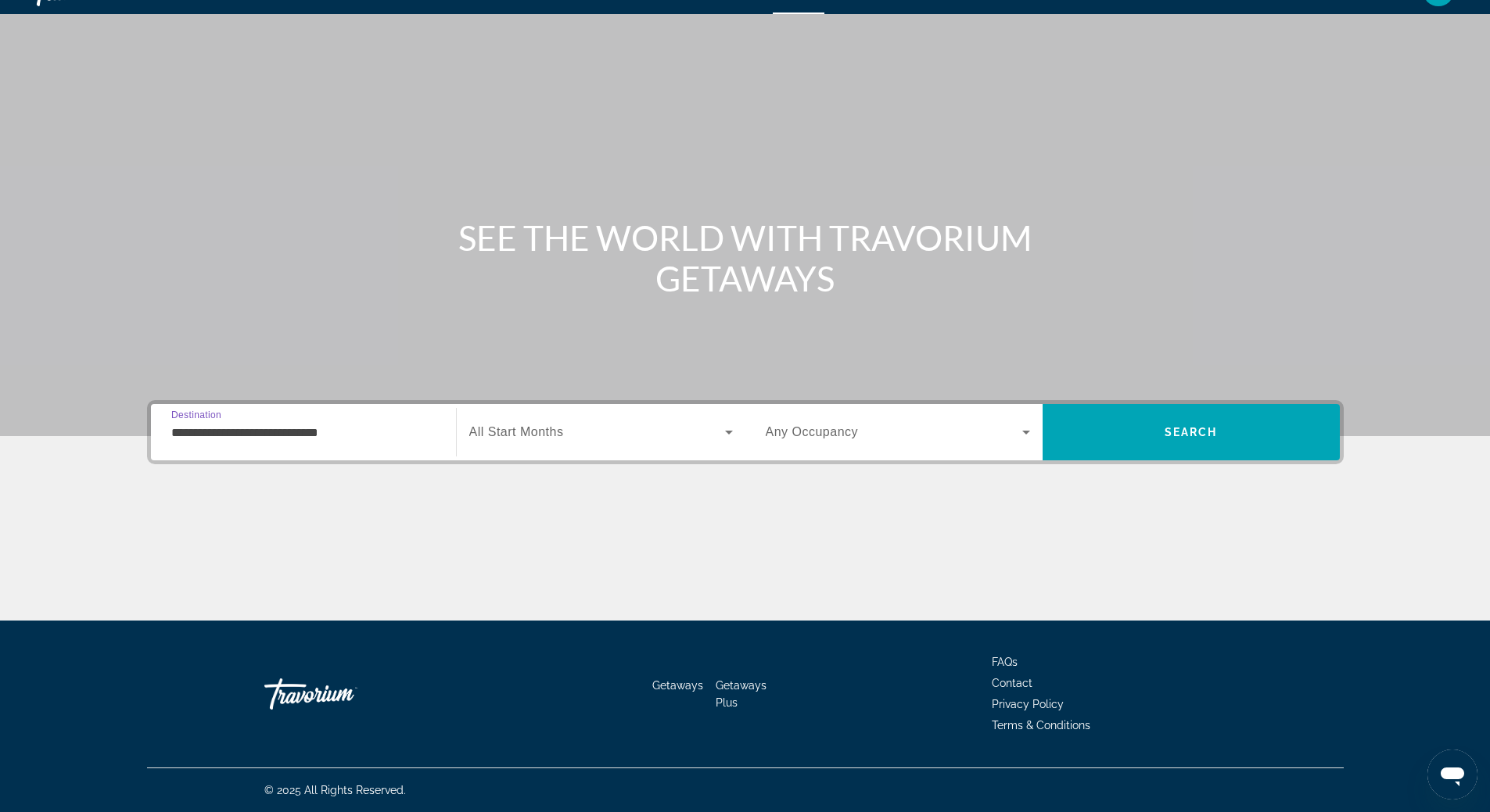
click at [285, 431] on input "**********" at bounding box center [303, 433] width 265 height 19
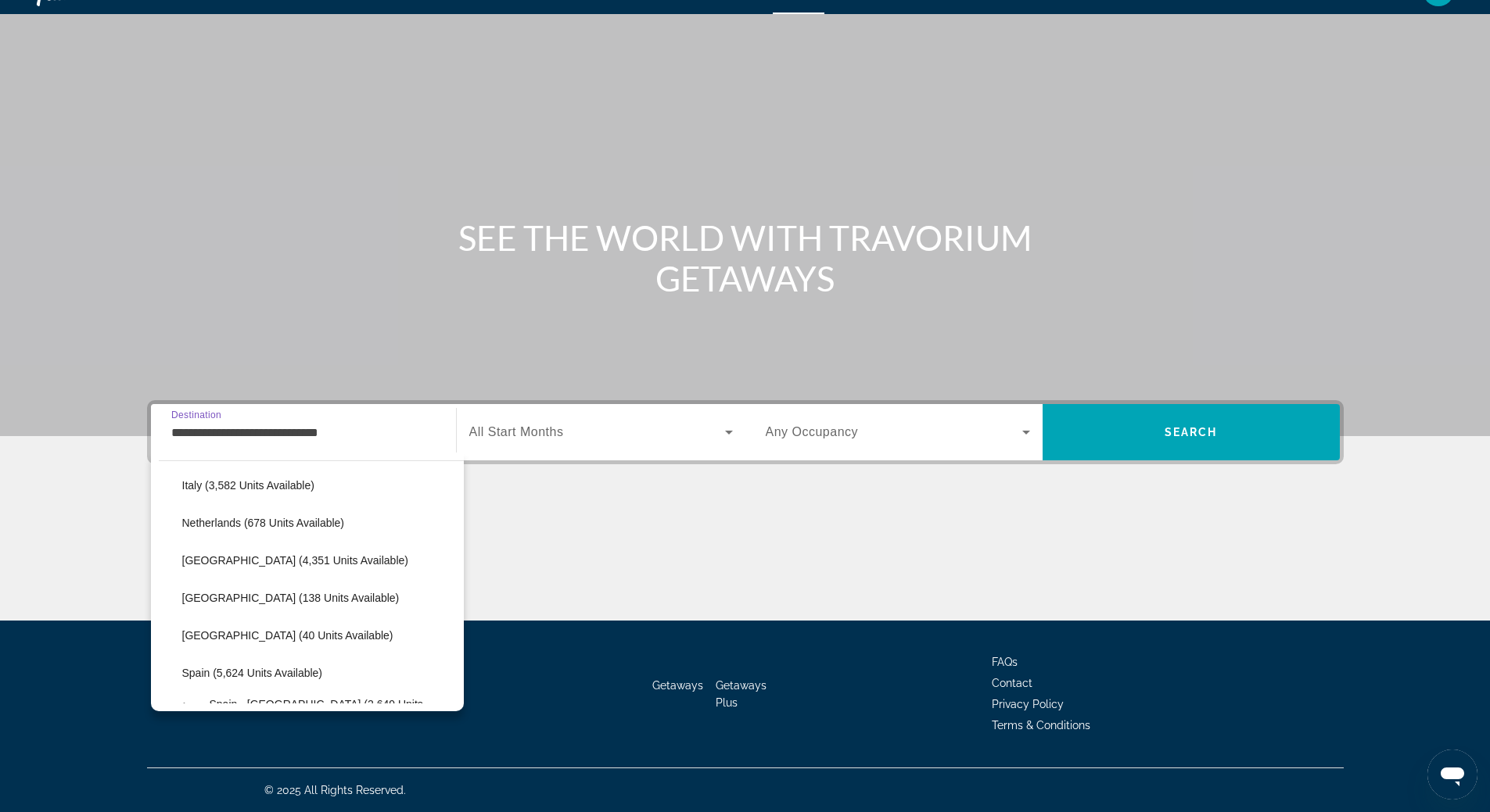
scroll to position [718, 0]
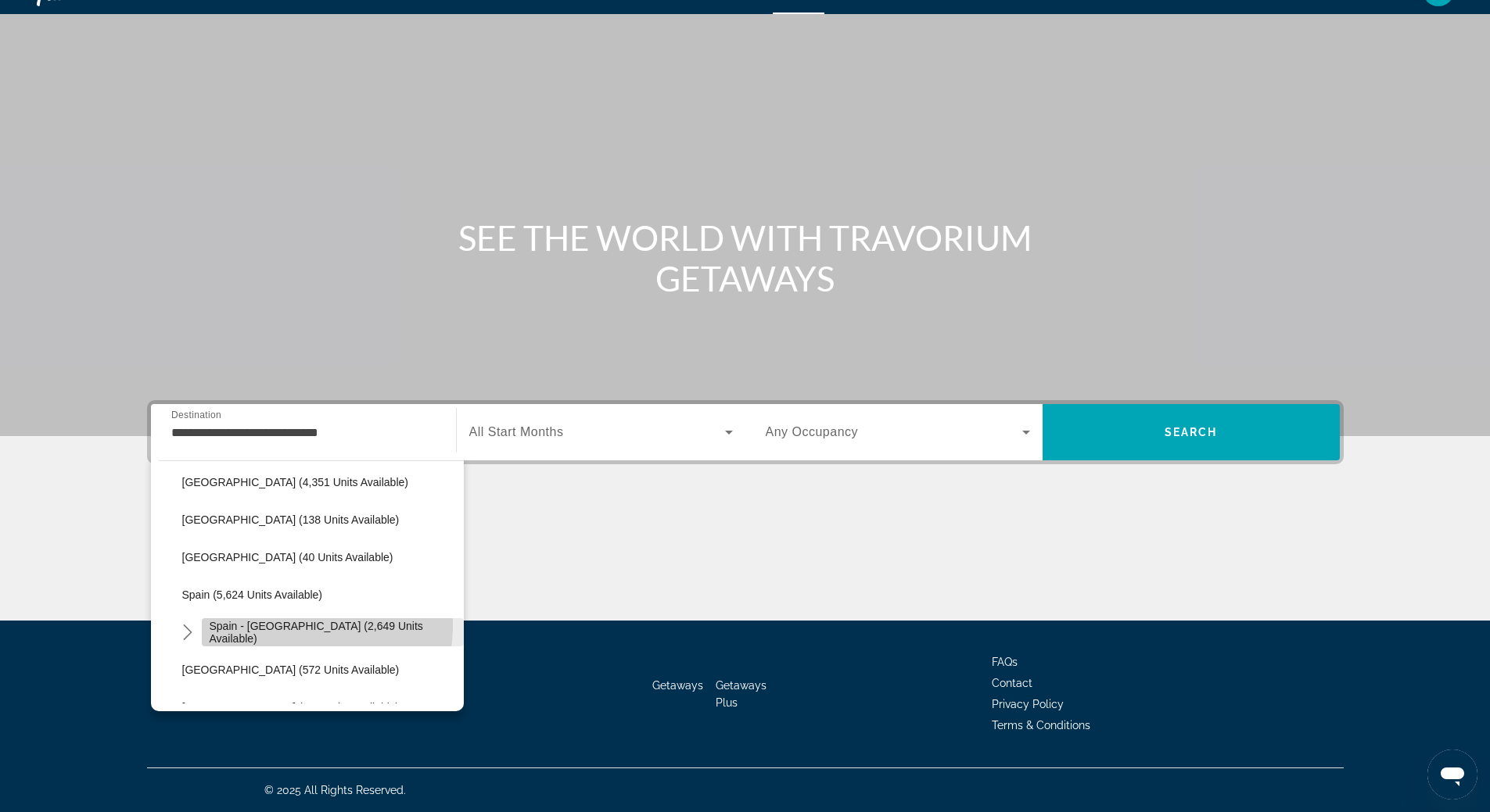
click at [282, 625] on span "Select destination: Spain - Canary Islands (2,649 units available)" at bounding box center [332, 632] width 262 height 38
type input "**********"
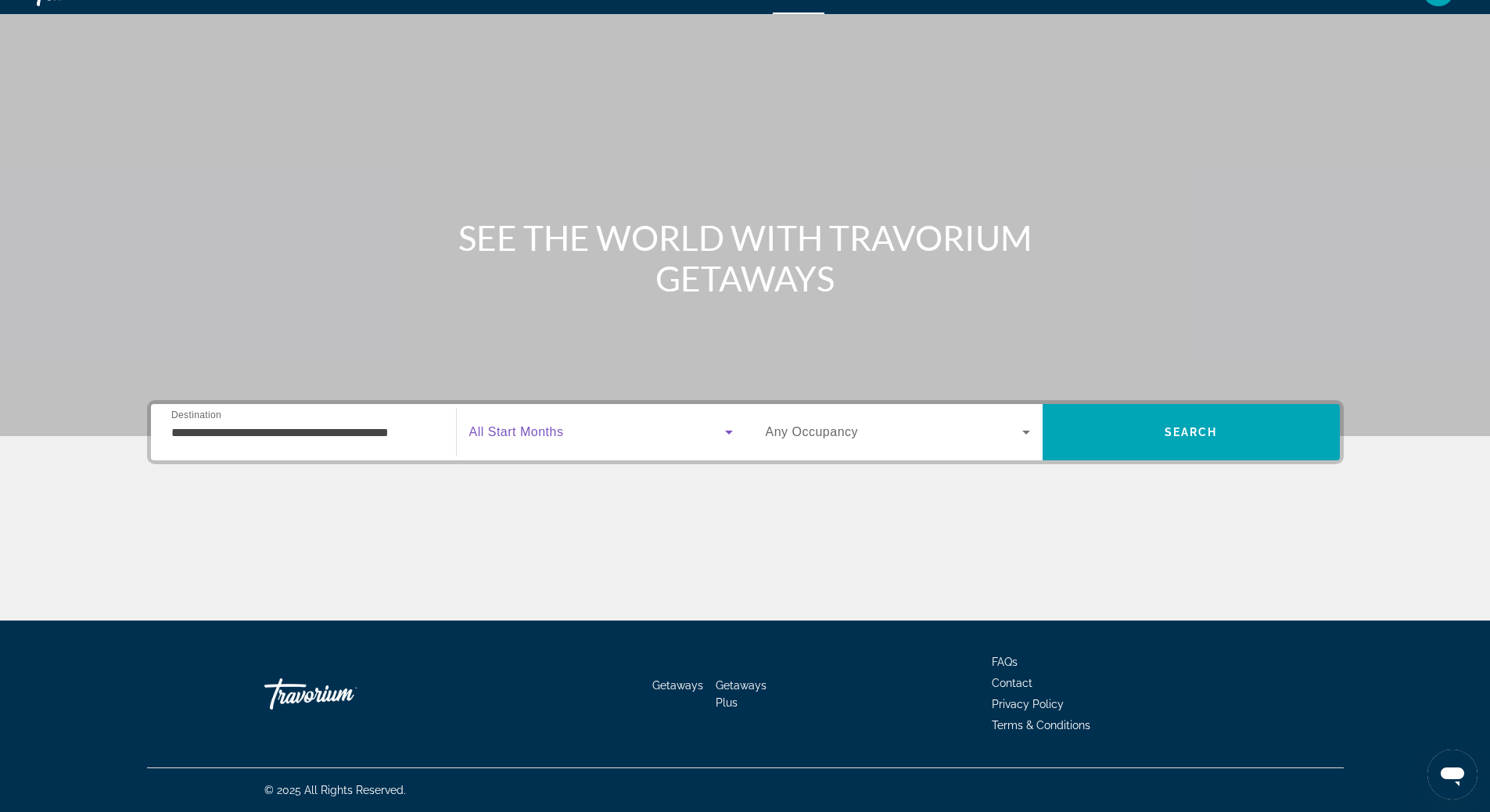
click at [729, 434] on icon "Search widget" at bounding box center [729, 432] width 8 height 4
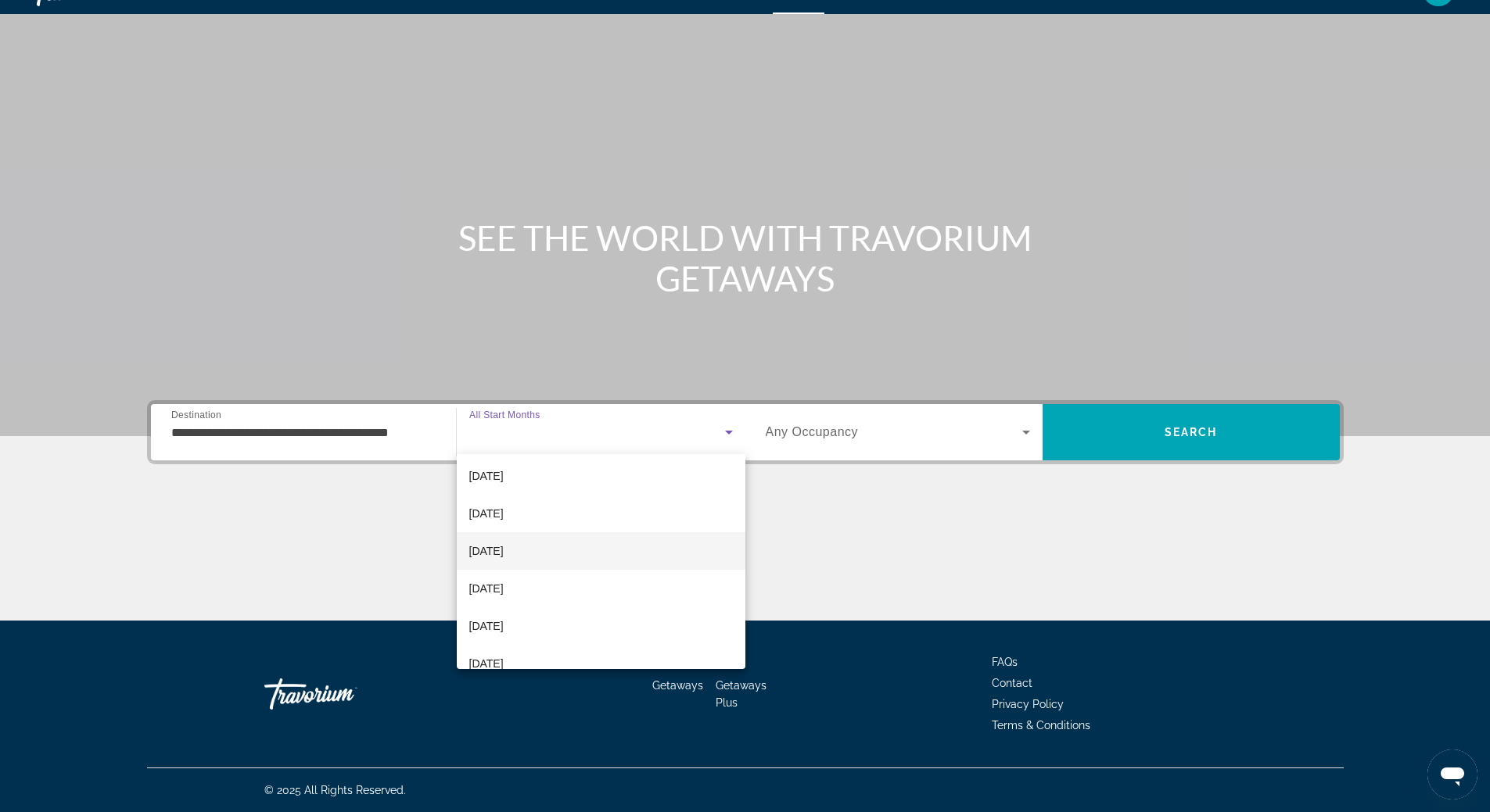
scroll to position [156, 0]
click at [602, 584] on mat-option "[DATE]" at bounding box center [601, 585] width 289 height 38
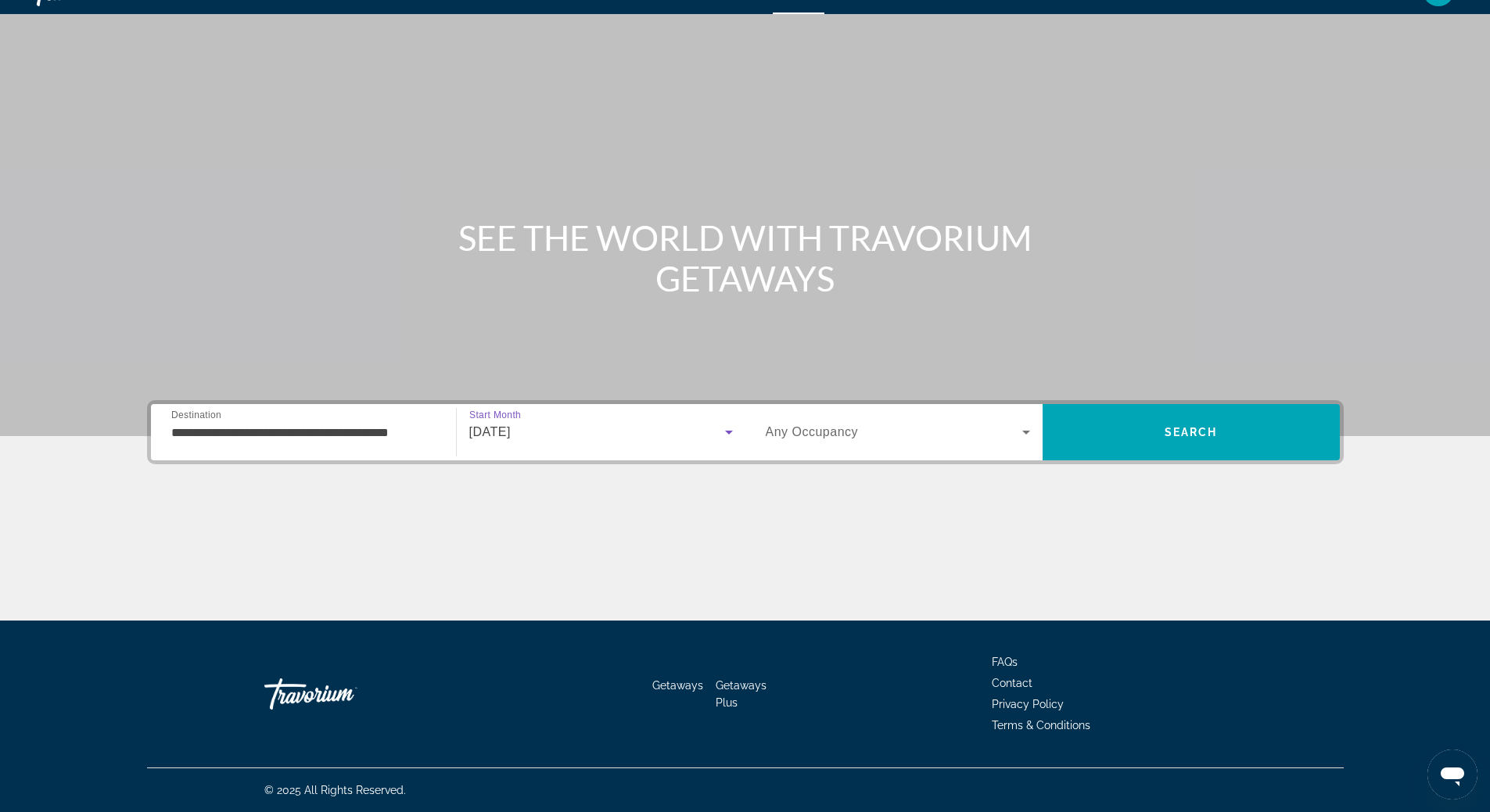
click at [1028, 437] on icon "Search widget" at bounding box center [1026, 432] width 19 height 19
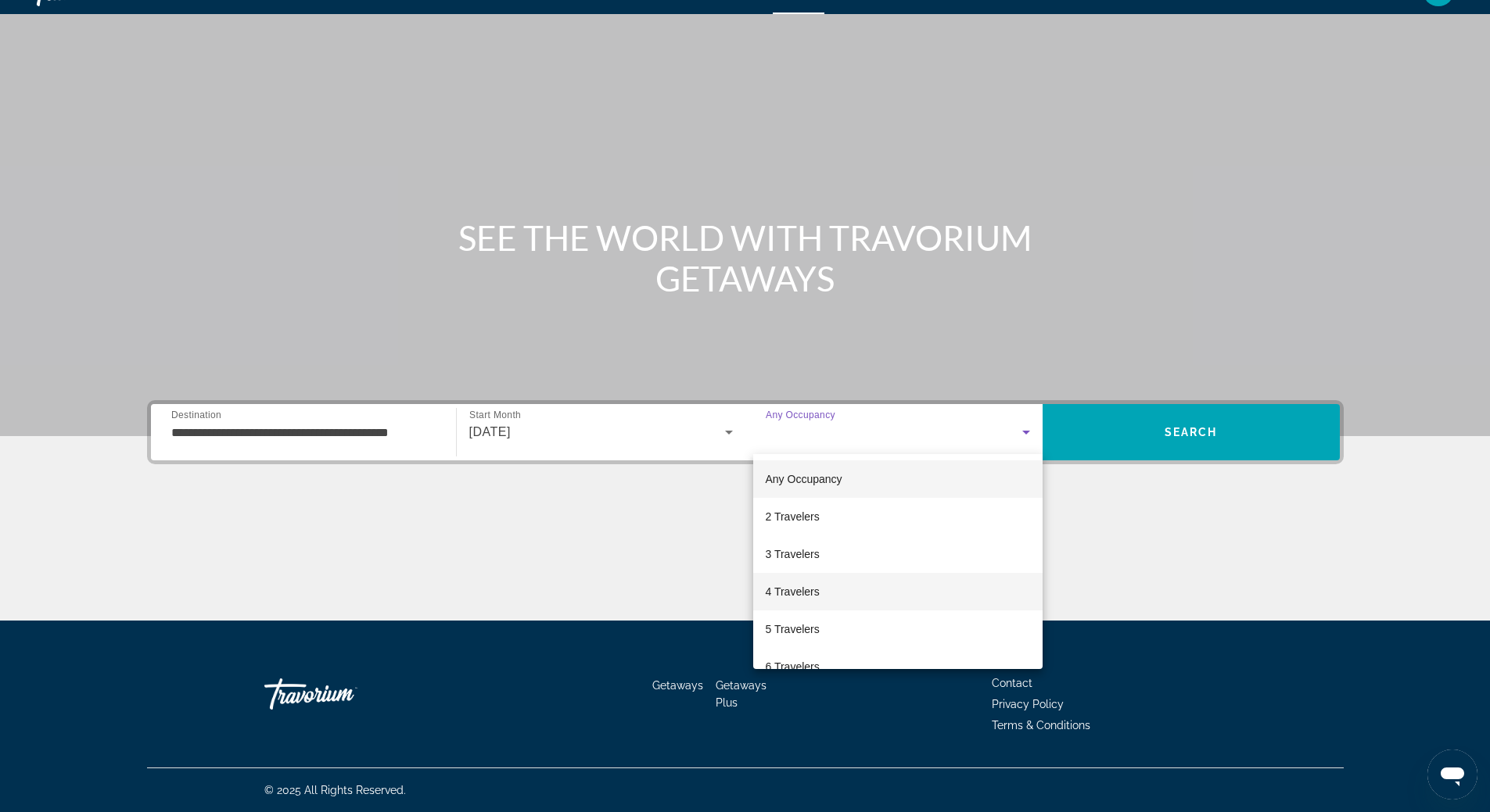
click at [939, 588] on mat-option "4 Travelers" at bounding box center [898, 592] width 290 height 38
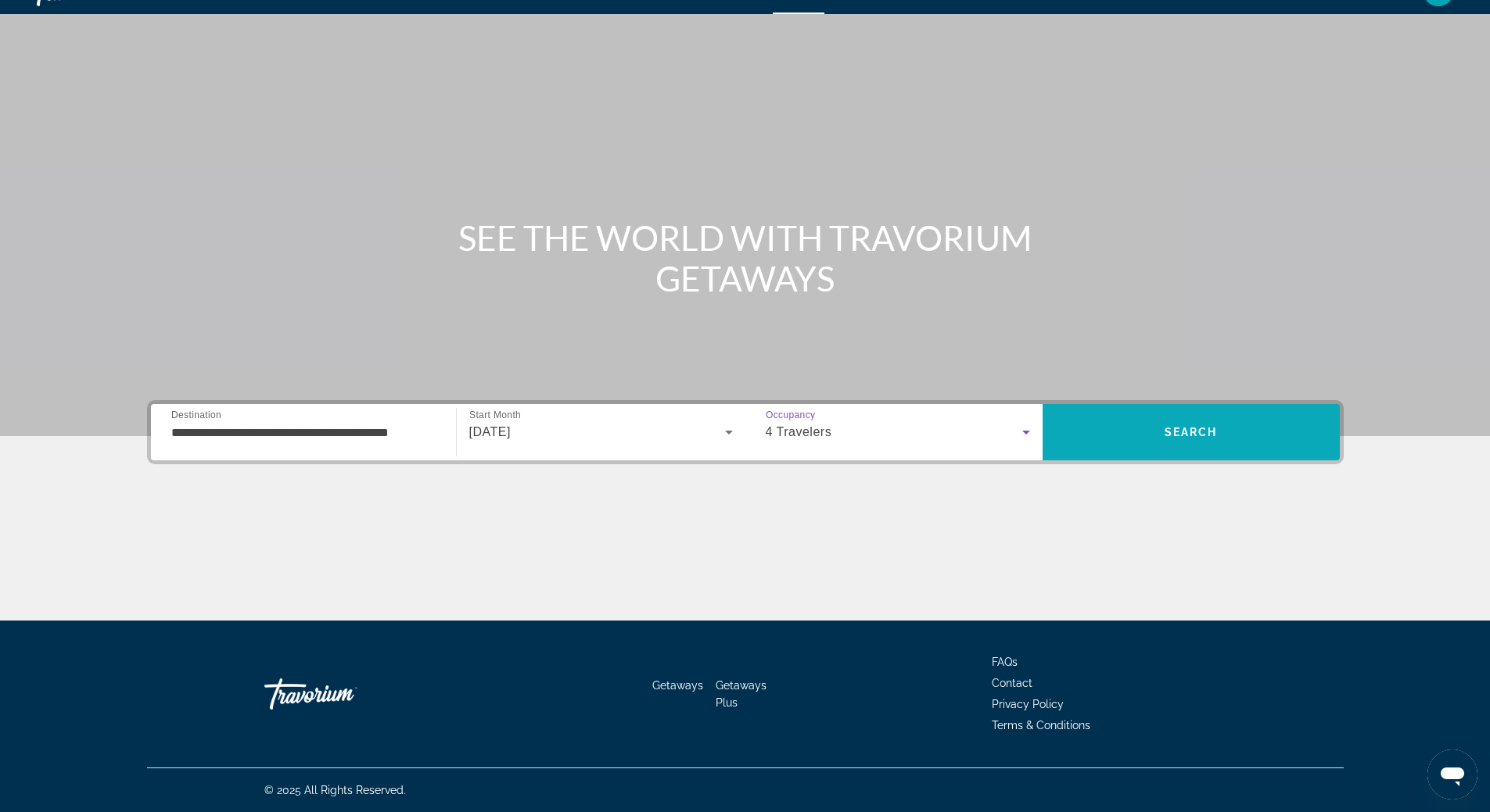
click at [1180, 440] on span "Search" at bounding box center [1192, 432] width 297 height 38
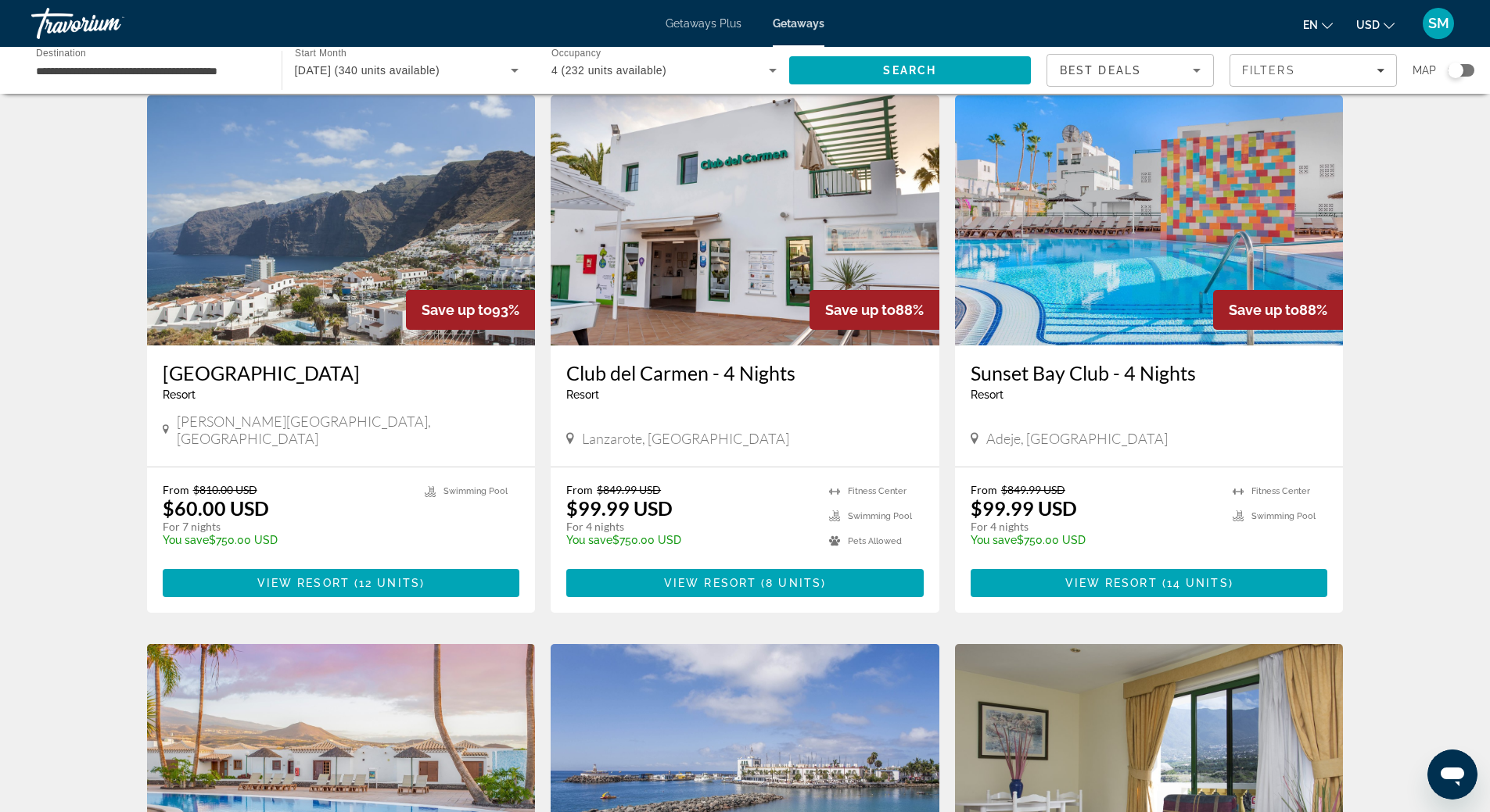
scroll to position [704, 0]
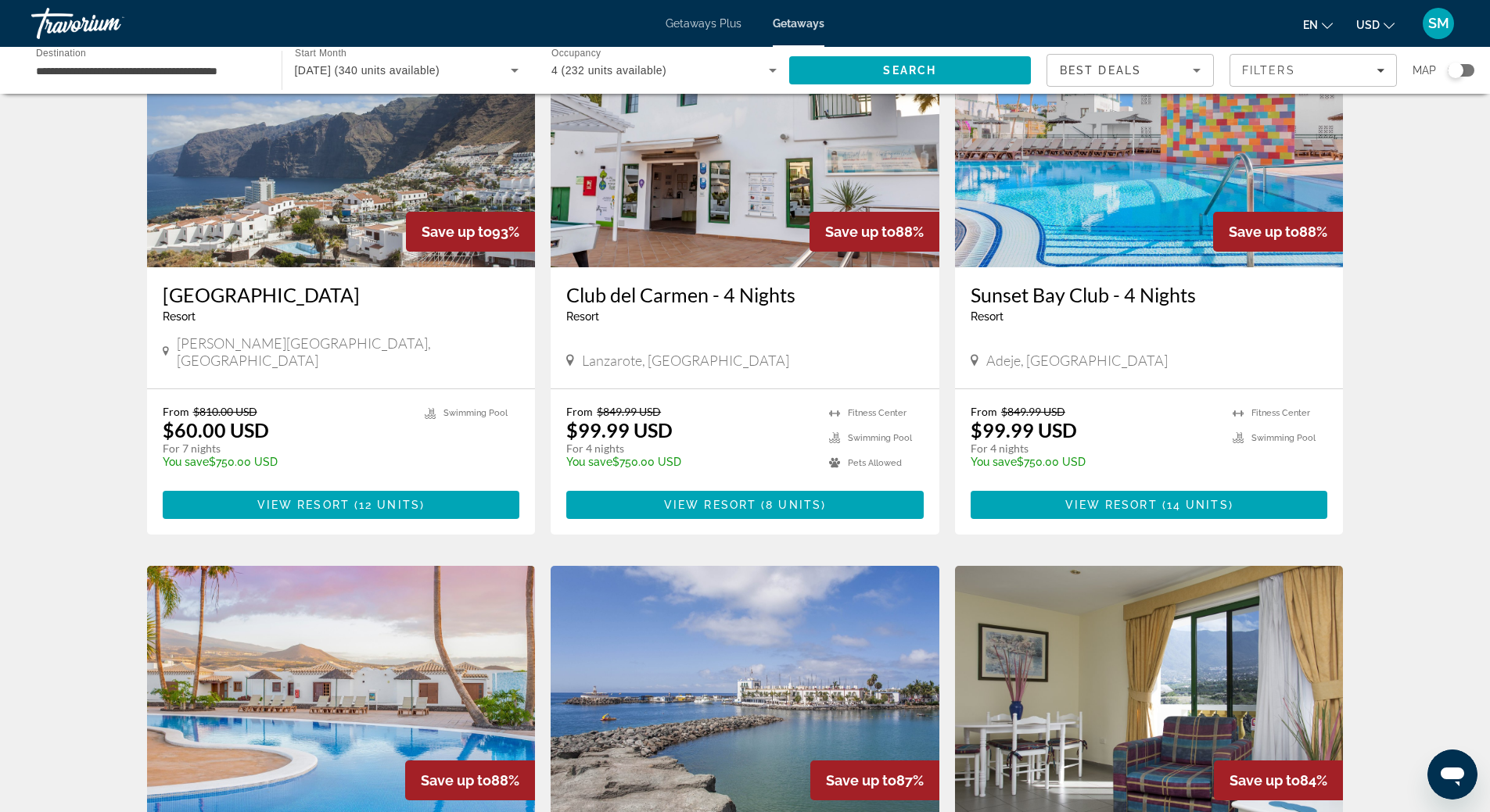
click at [301, 165] on img "Main content" at bounding box center [341, 142] width 389 height 250
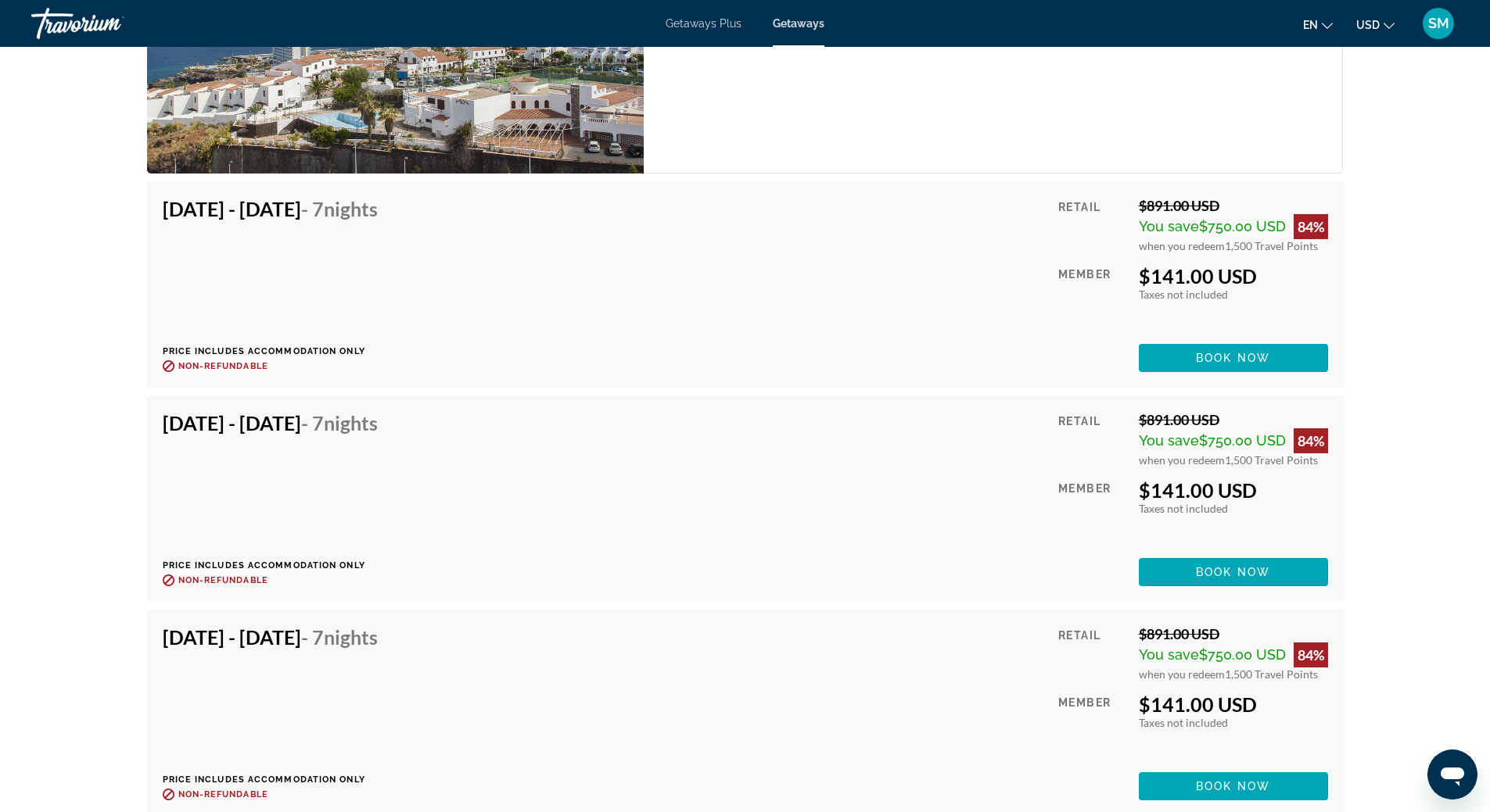
scroll to position [3505, 0]
